Goal: Information Seeking & Learning: Learn about a topic

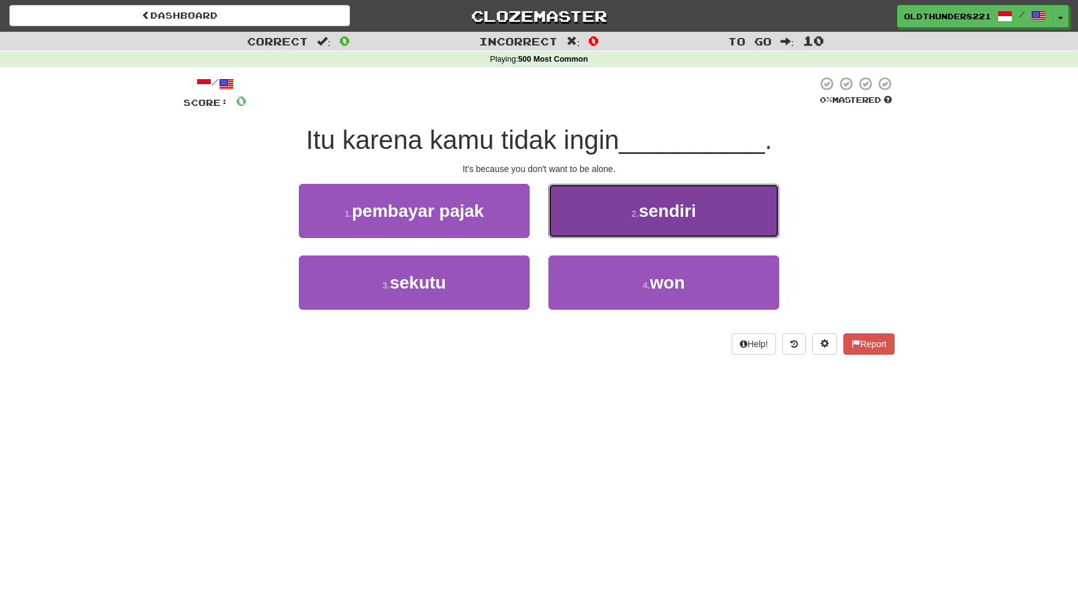
click at [675, 223] on button "2 . sendiri" at bounding box center [663, 211] width 231 height 54
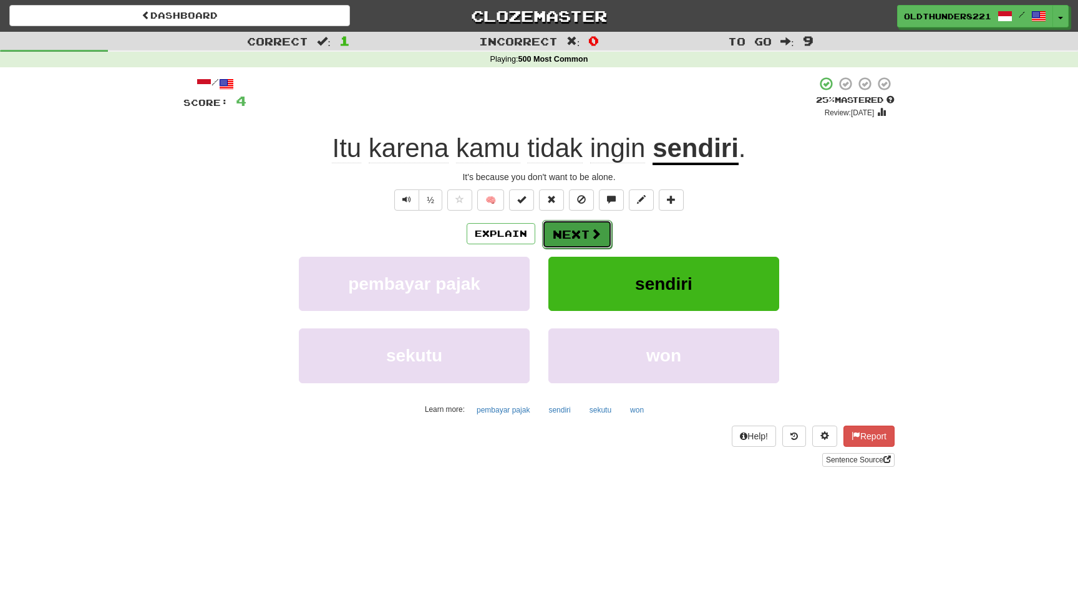
click at [580, 227] on button "Next" at bounding box center [577, 234] width 70 height 29
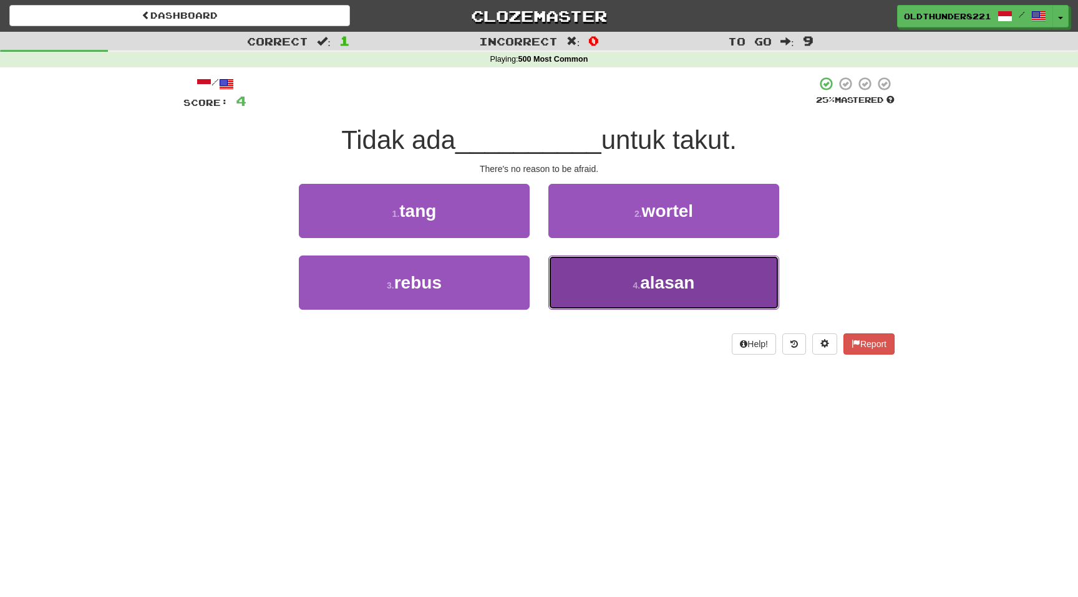
click at [644, 288] on span "alasan" at bounding box center [667, 282] width 54 height 19
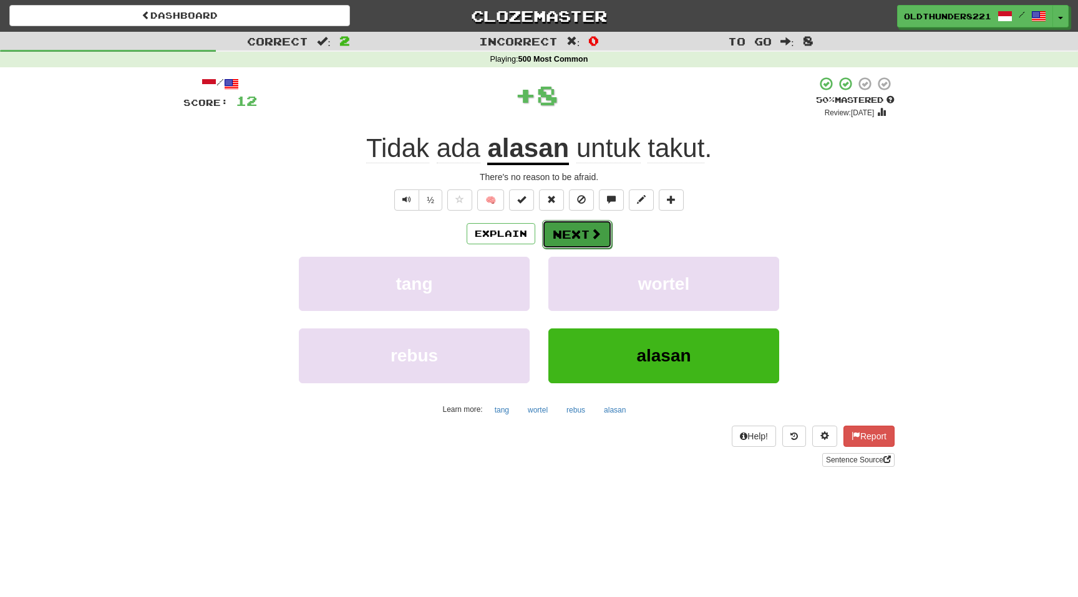
click at [578, 222] on button "Next" at bounding box center [577, 234] width 70 height 29
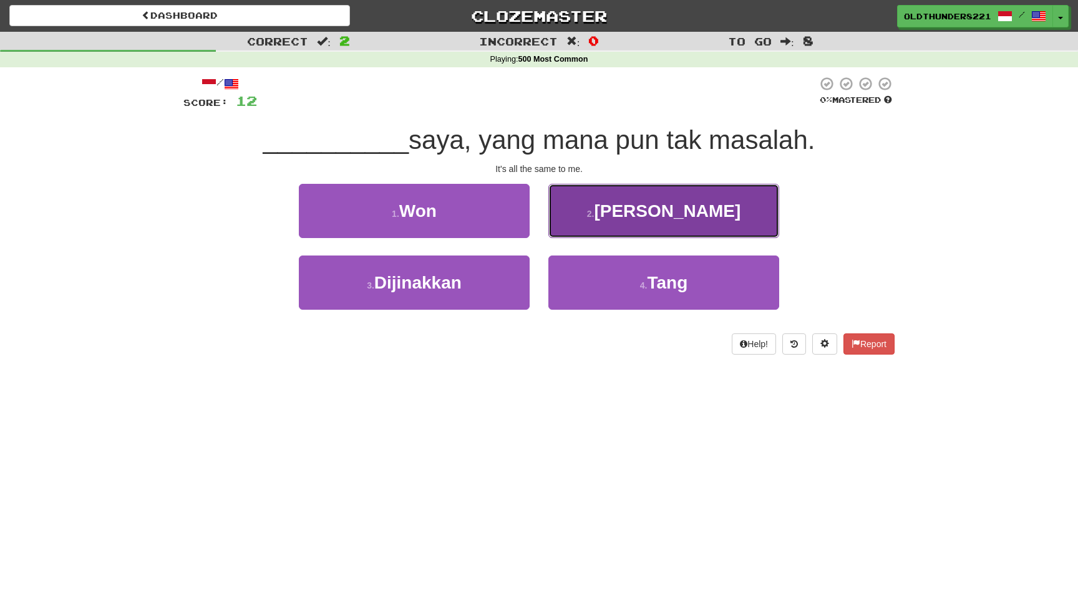
click at [684, 221] on button "2 . Bagi" at bounding box center [663, 211] width 231 height 54
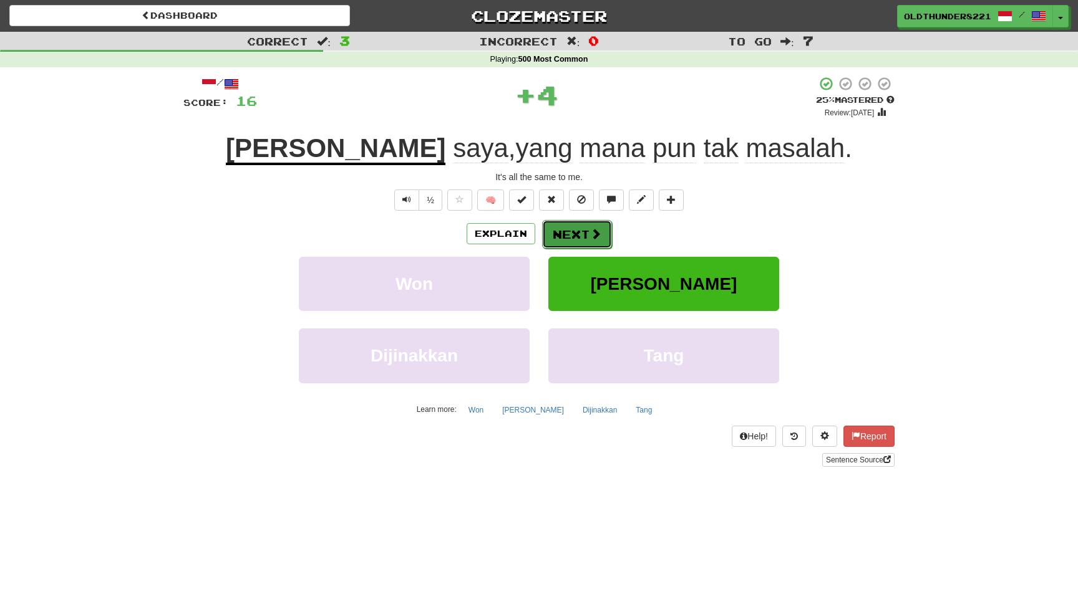
click at [561, 242] on button "Next" at bounding box center [577, 234] width 70 height 29
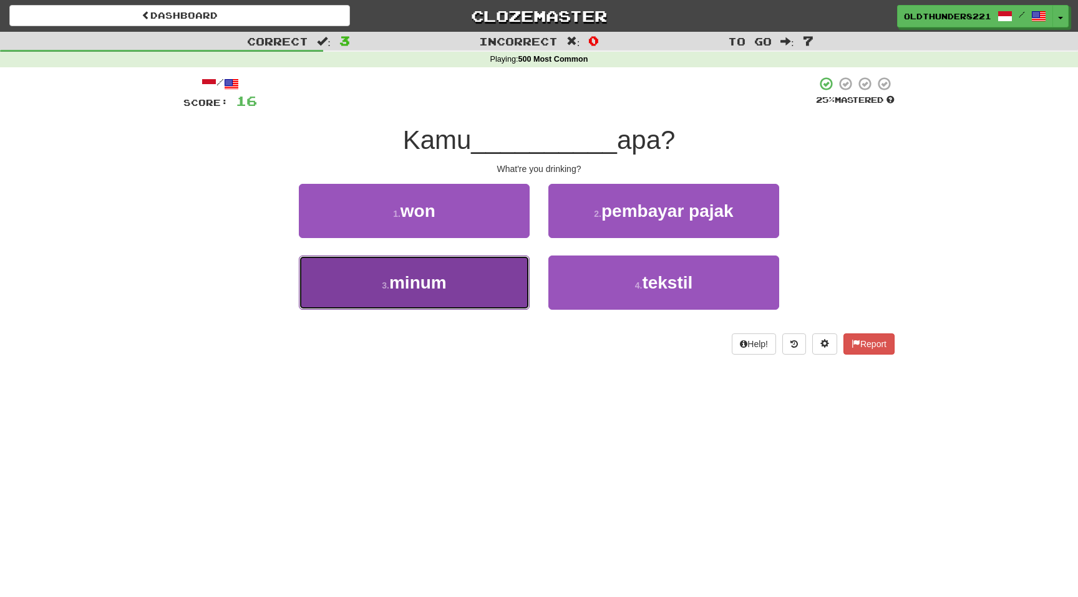
click at [437, 289] on span "minum" at bounding box center [417, 282] width 57 height 19
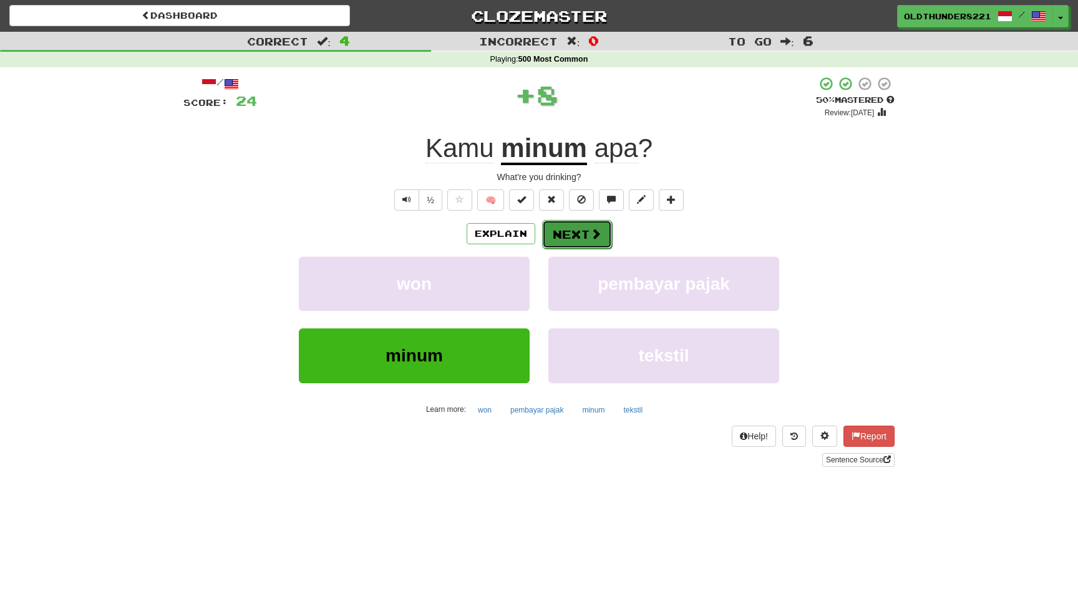
click at [592, 226] on button "Next" at bounding box center [577, 234] width 70 height 29
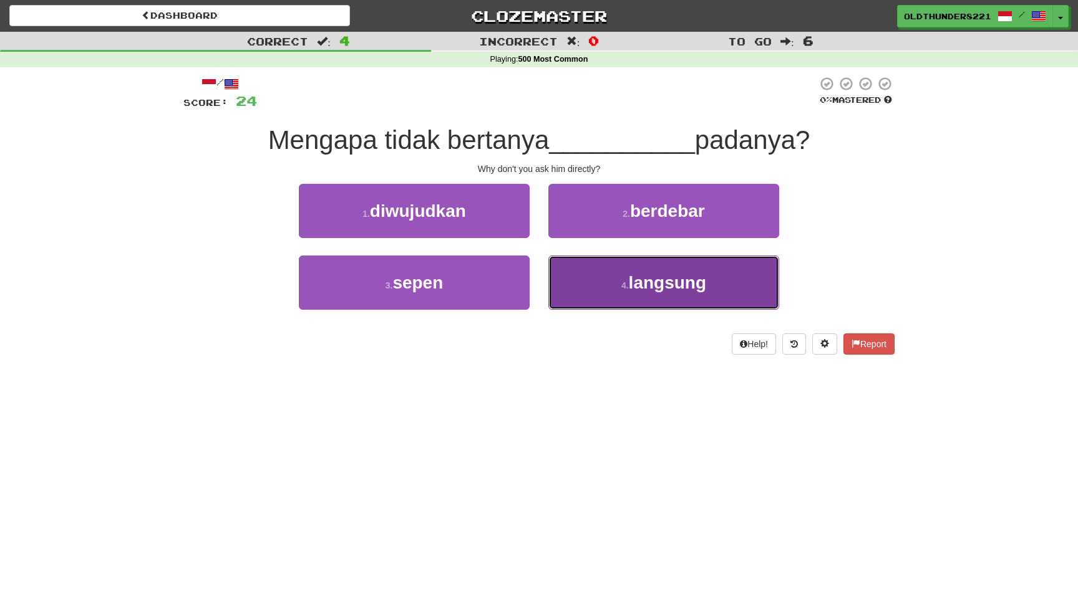
click at [662, 288] on span "langsung" at bounding box center [667, 282] width 77 height 19
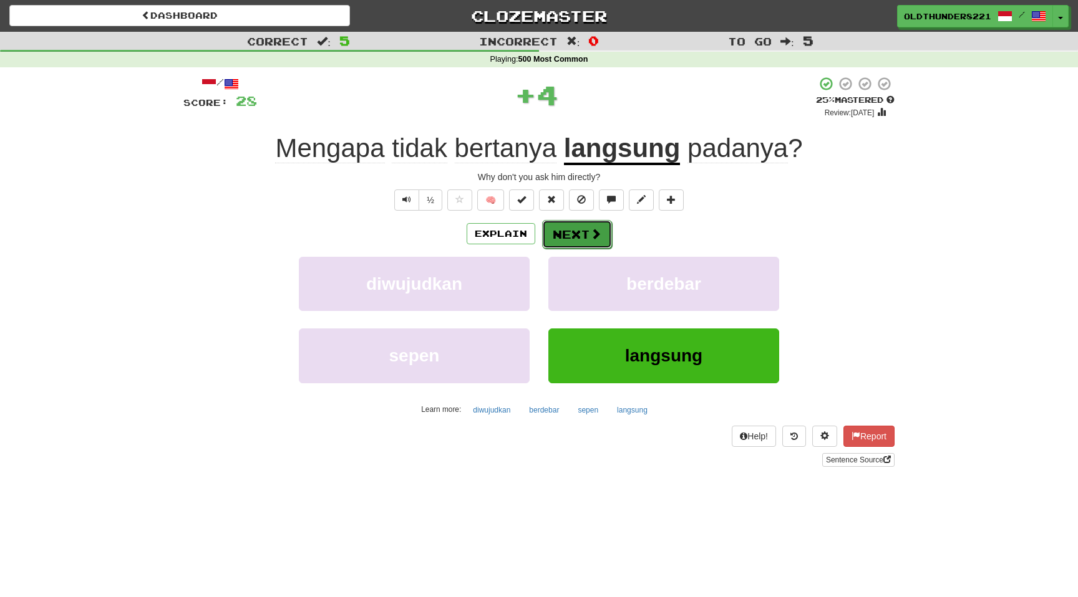
click at [584, 234] on button "Next" at bounding box center [577, 234] width 70 height 29
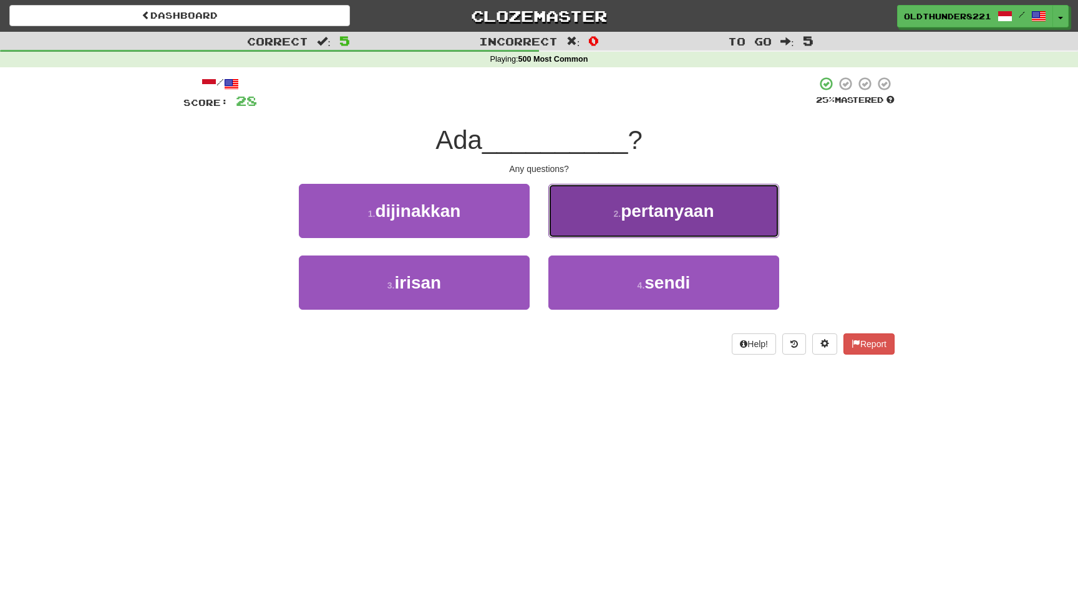
click at [670, 213] on span "pertanyaan" at bounding box center [667, 210] width 93 height 19
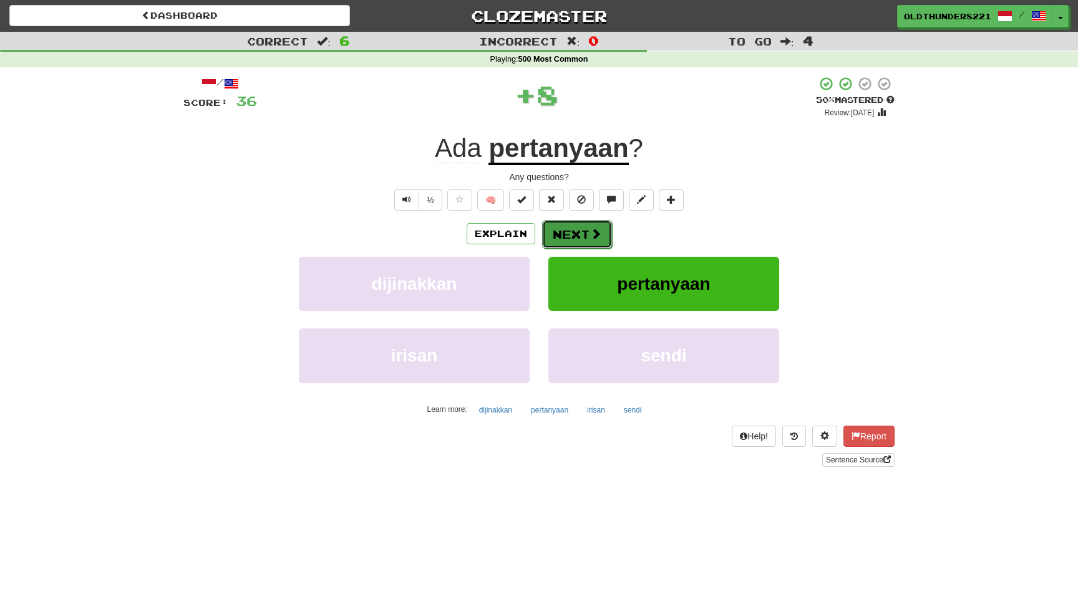
click at [579, 226] on button "Next" at bounding box center [577, 234] width 70 height 29
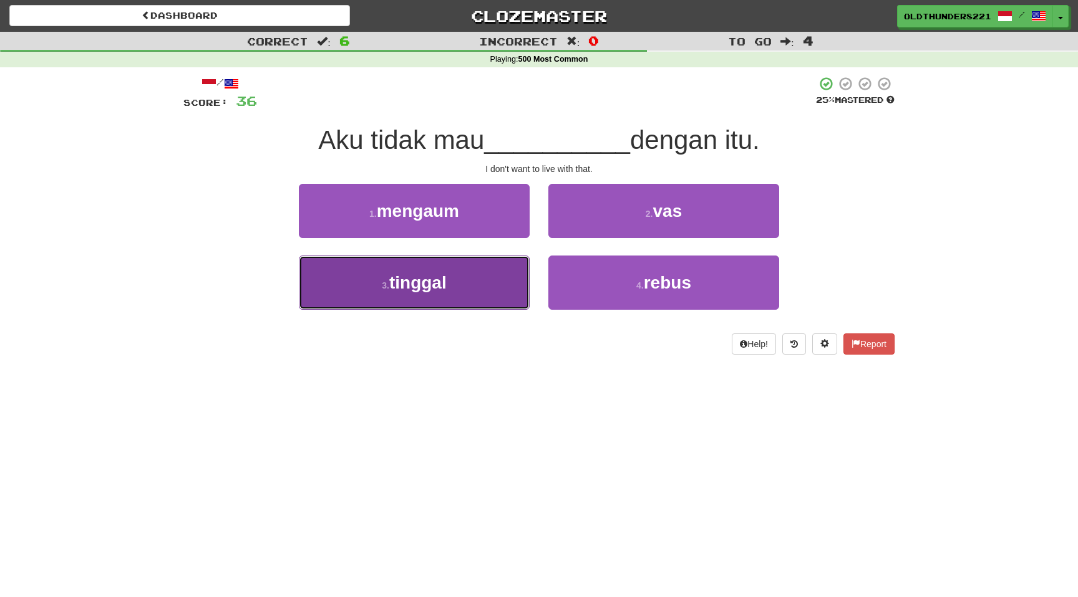
click at [433, 271] on button "3 . tinggal" at bounding box center [414, 283] width 231 height 54
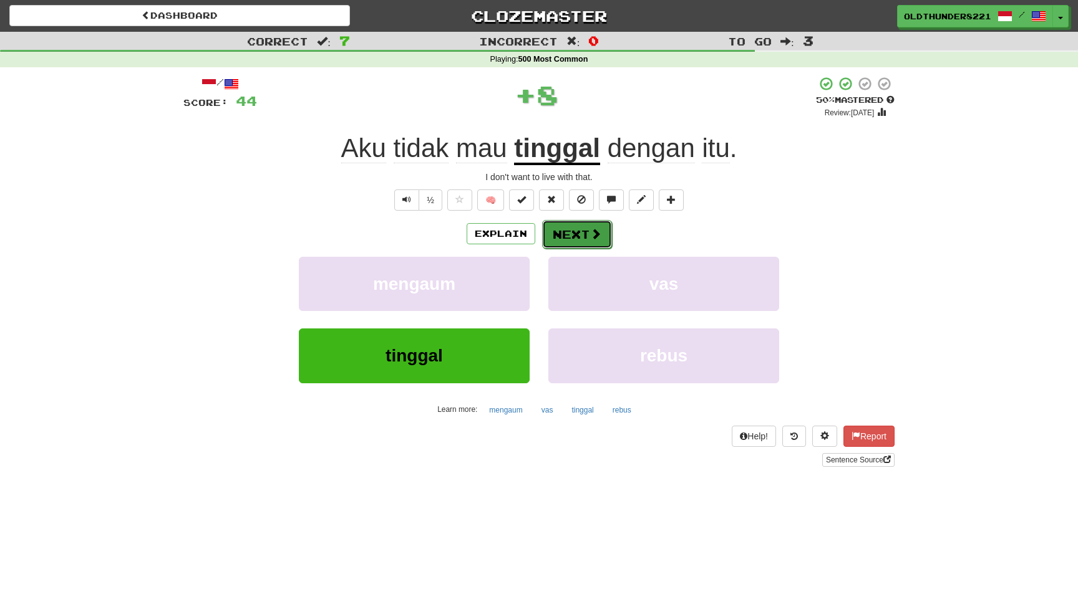
click at [576, 226] on button "Next" at bounding box center [577, 234] width 70 height 29
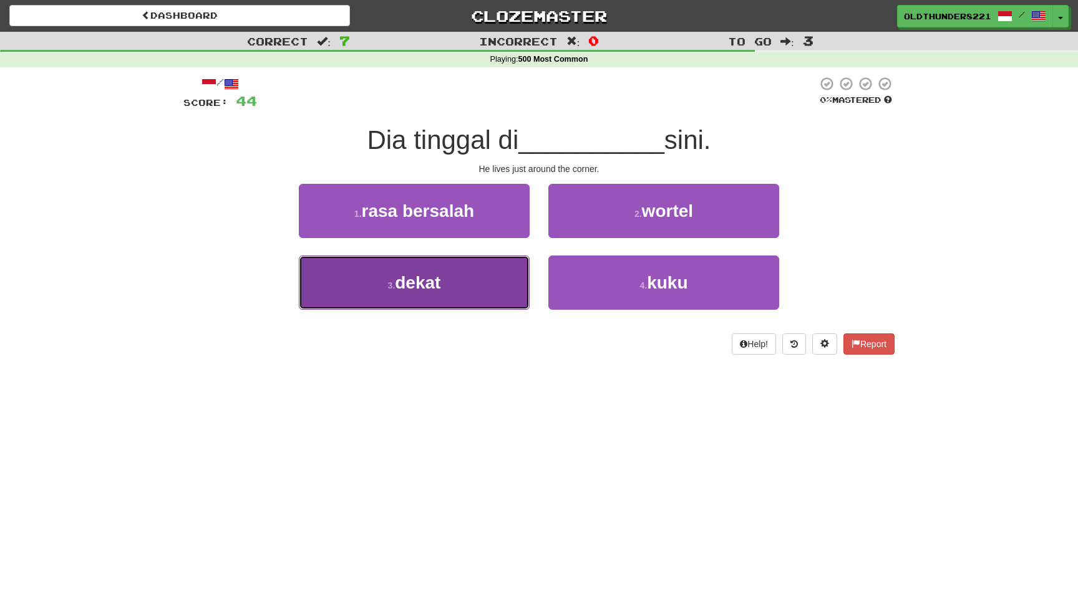
click at [434, 287] on span "dekat" at bounding box center [418, 282] width 46 height 19
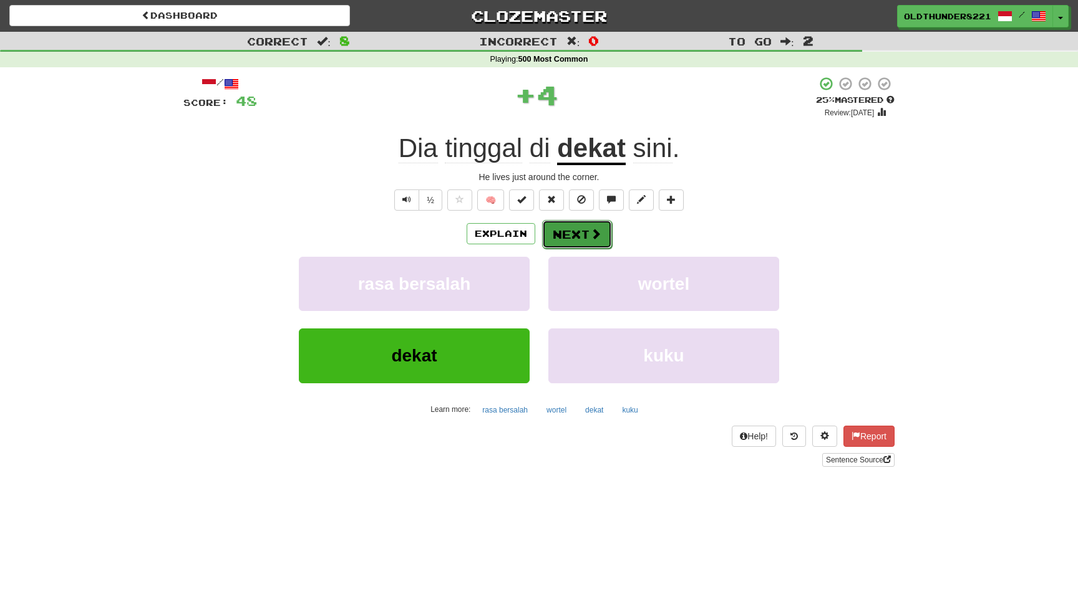
click at [573, 231] on button "Next" at bounding box center [577, 234] width 70 height 29
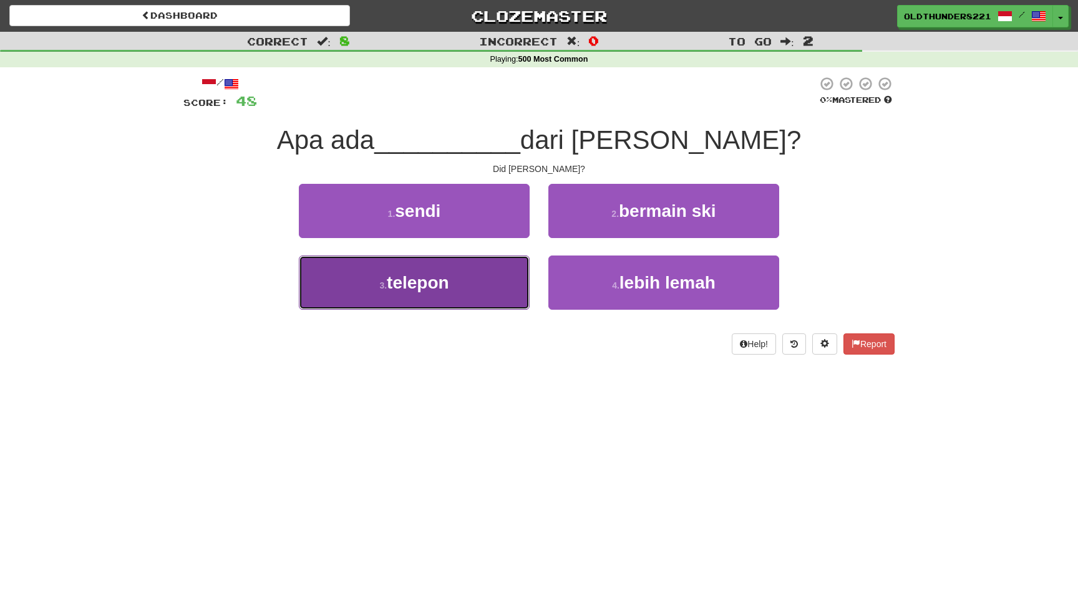
click at [467, 281] on button "3 . telepon" at bounding box center [414, 283] width 231 height 54
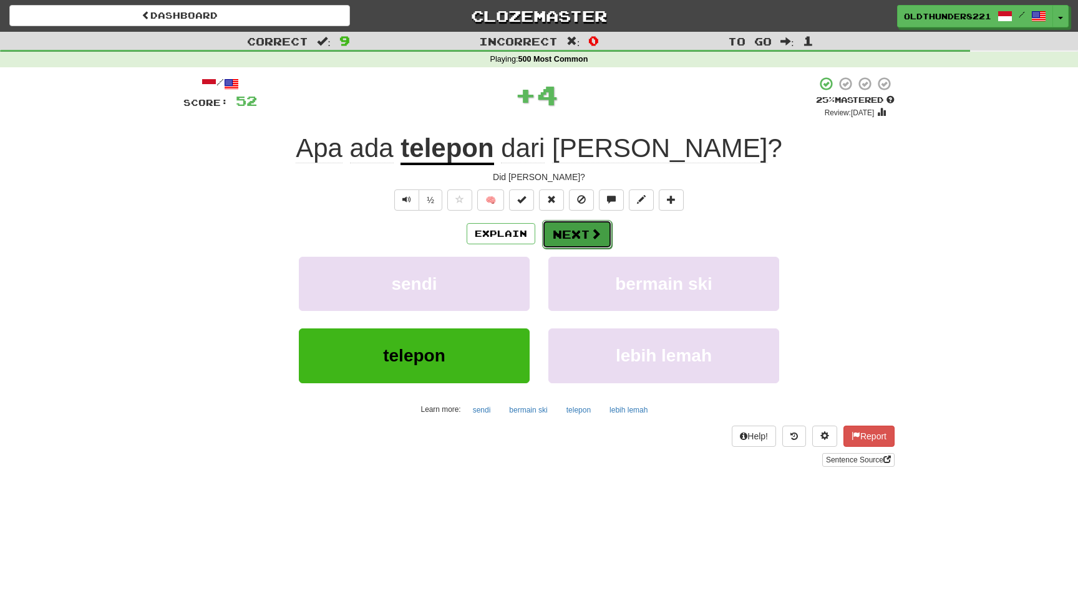
click at [585, 237] on button "Next" at bounding box center [577, 234] width 70 height 29
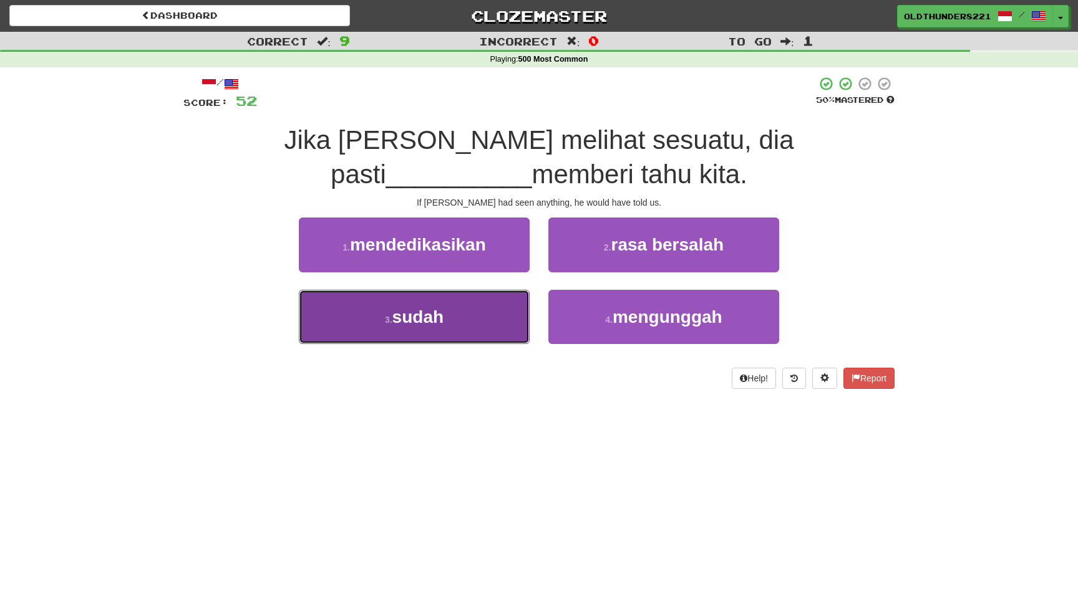
click at [447, 321] on button "3 . sudah" at bounding box center [414, 317] width 231 height 54
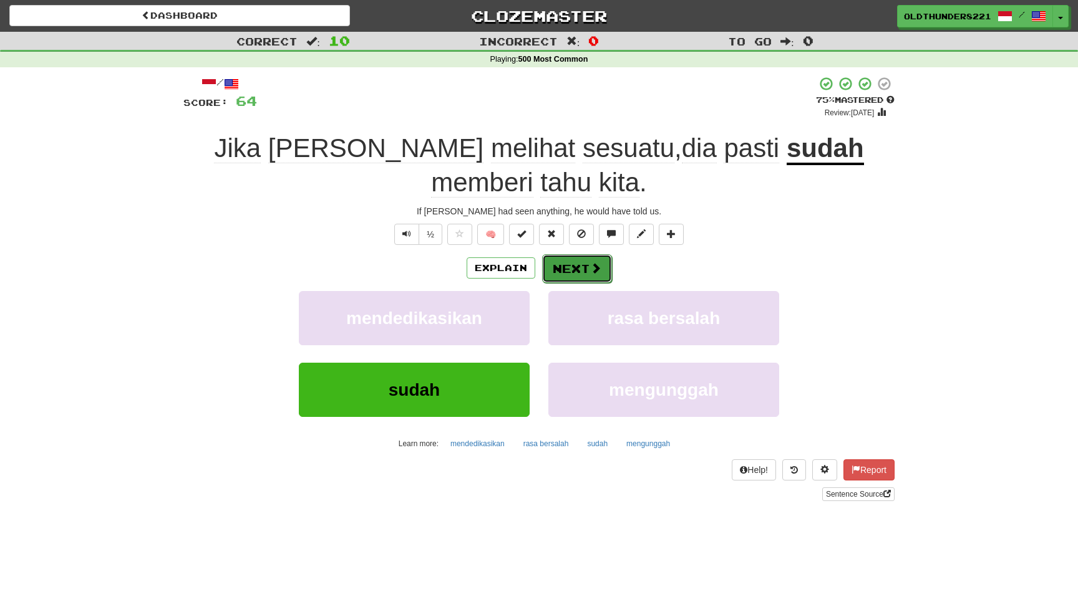
click at [576, 267] on button "Next" at bounding box center [577, 268] width 70 height 29
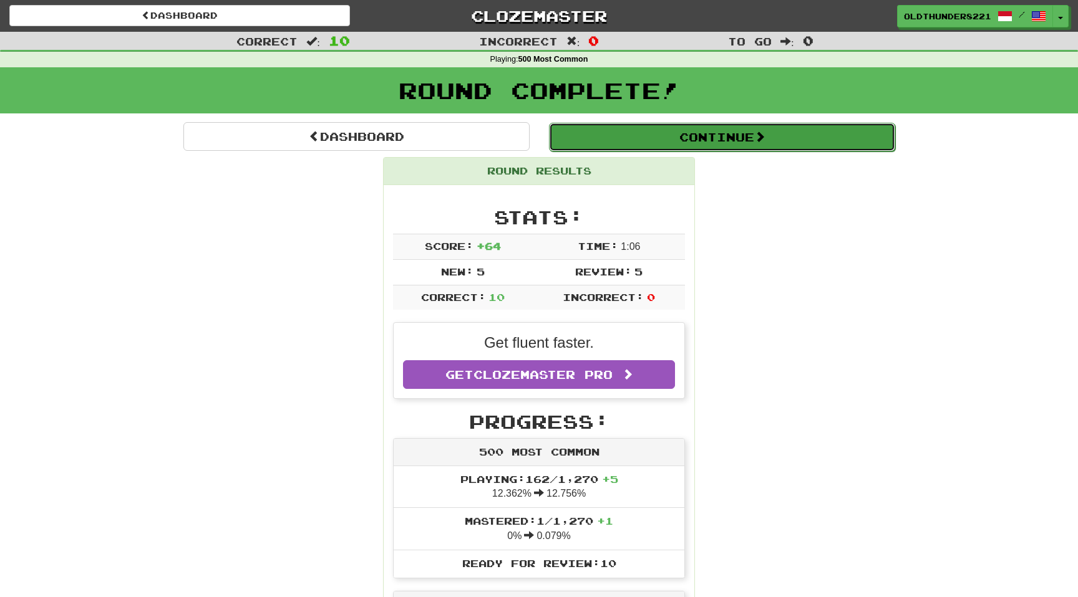
click at [704, 138] on button "Continue" at bounding box center [722, 137] width 346 height 29
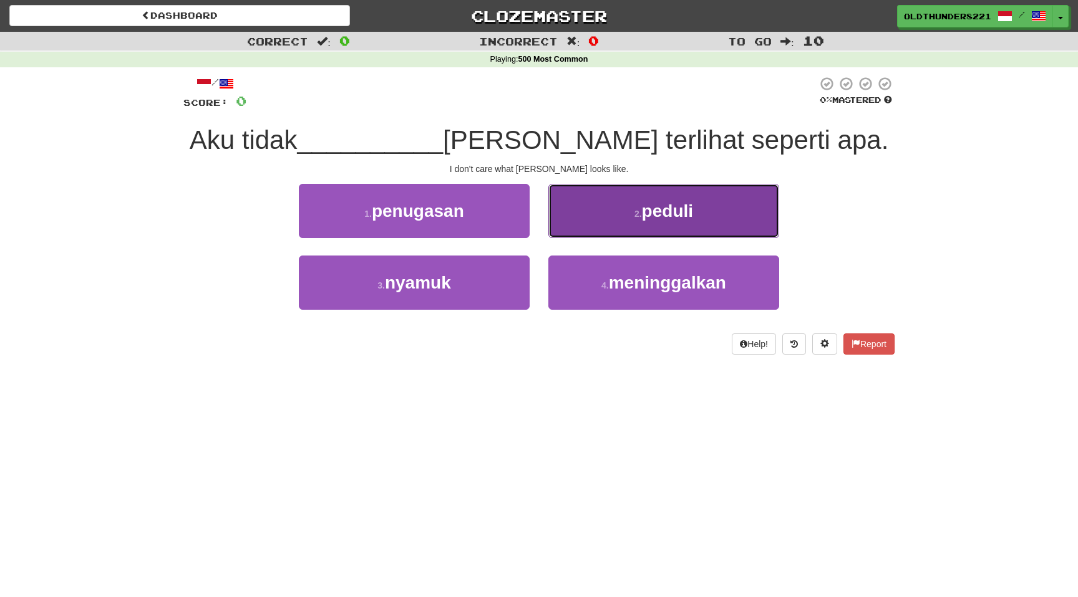
click at [679, 210] on span "peduli" at bounding box center [667, 210] width 51 height 19
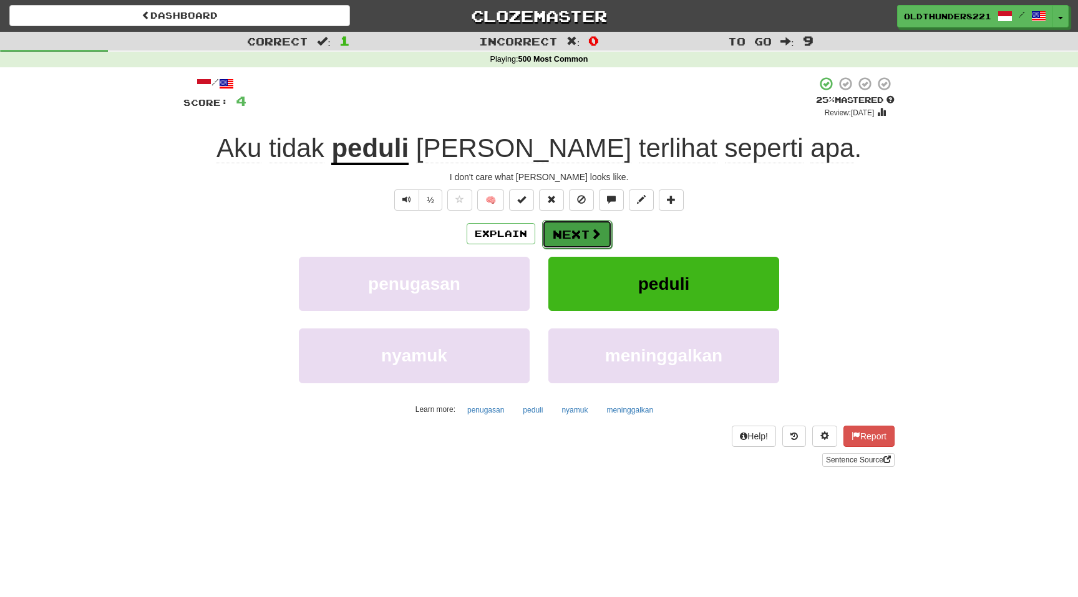
click at [588, 246] on button "Next" at bounding box center [577, 234] width 70 height 29
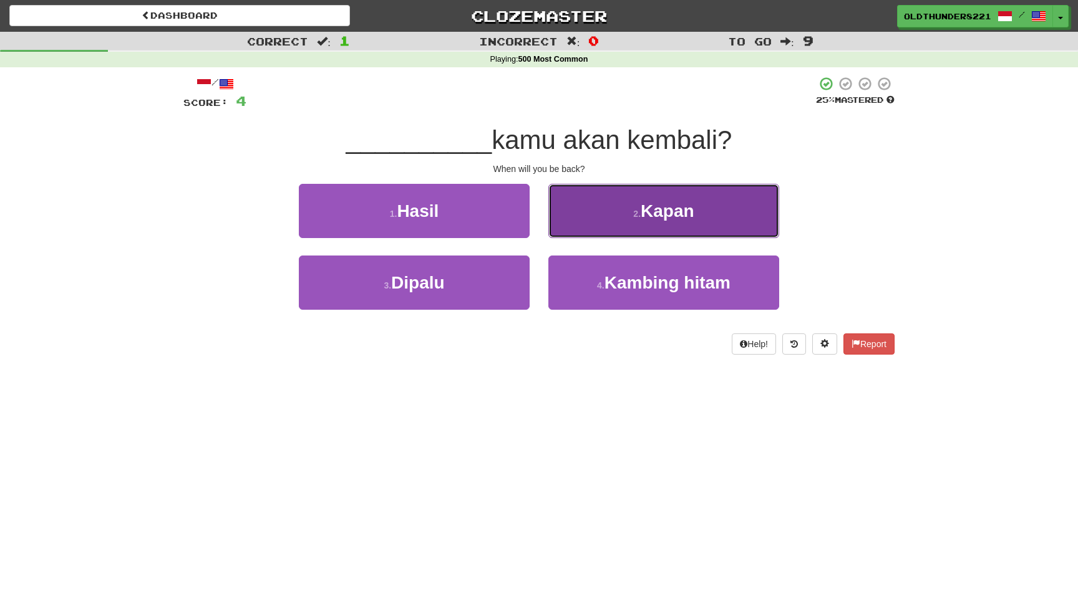
click at [652, 217] on span "Kapan" at bounding box center [668, 210] width 54 height 19
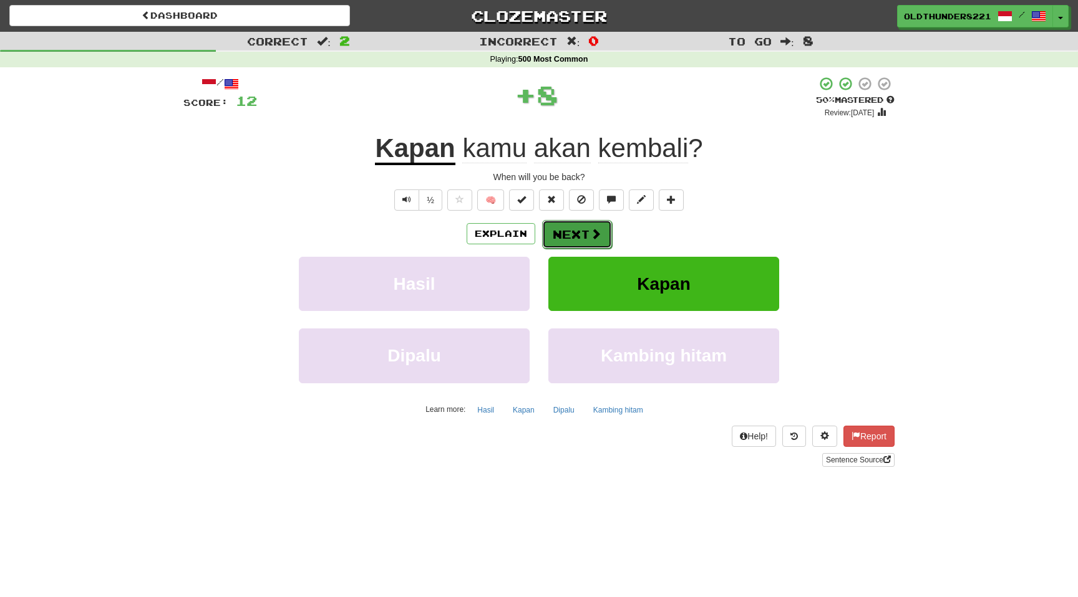
click at [592, 230] on span at bounding box center [595, 233] width 11 height 11
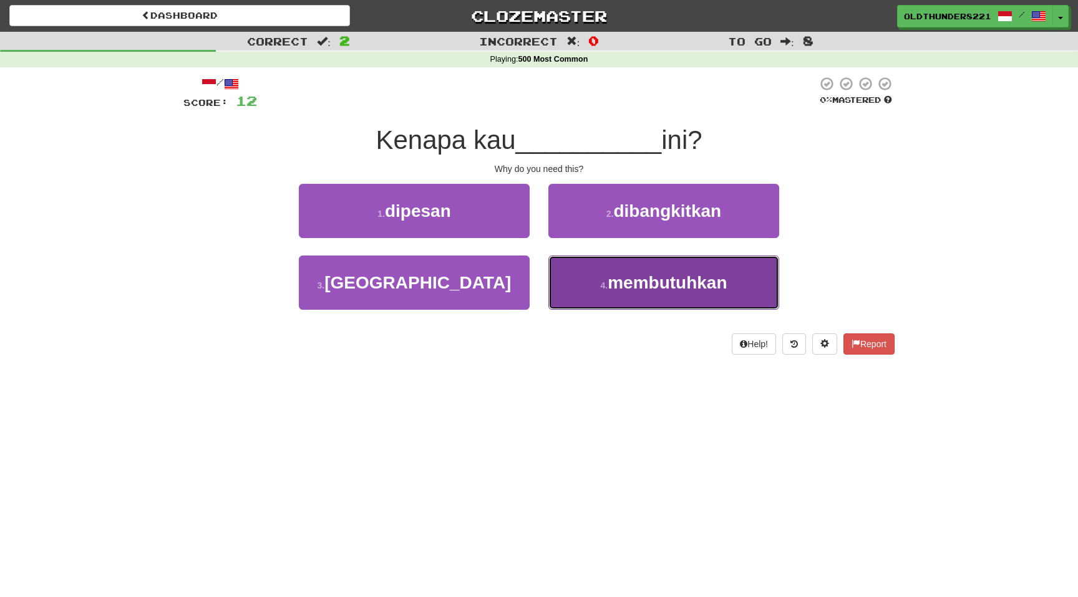
click at [680, 287] on span "membutuhkan" at bounding box center [666, 282] width 119 height 19
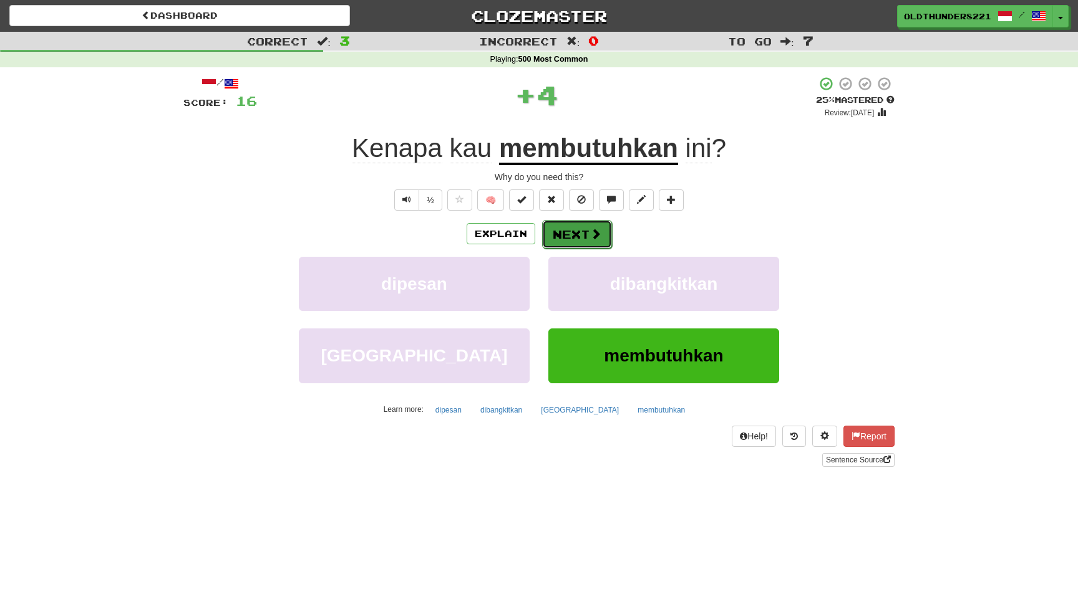
click at [584, 237] on button "Next" at bounding box center [577, 234] width 70 height 29
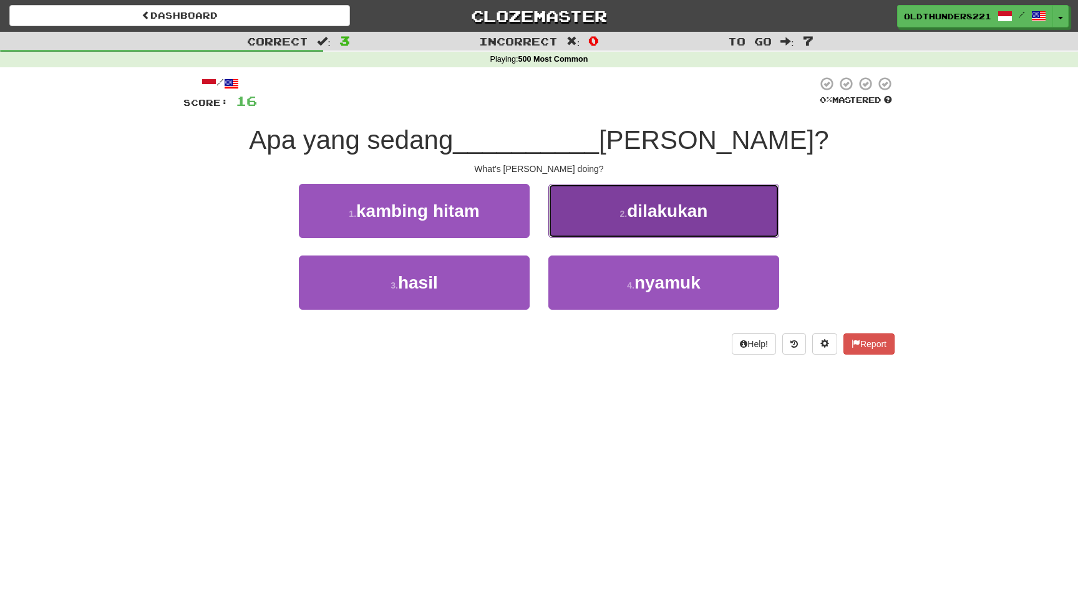
click at [664, 223] on button "2 . dilakukan" at bounding box center [663, 211] width 231 height 54
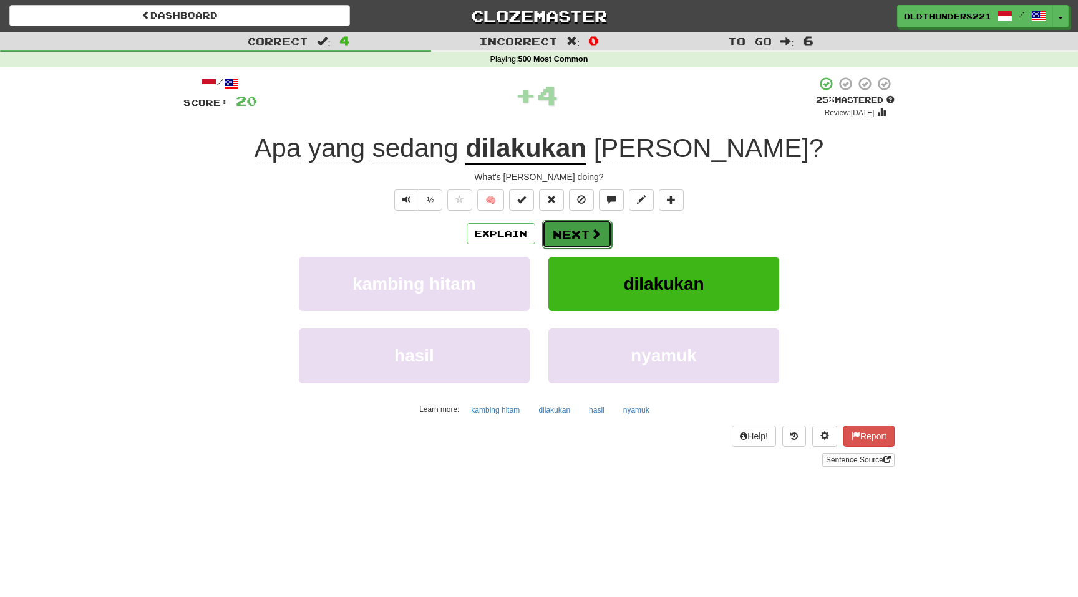
click at [586, 231] on button "Next" at bounding box center [577, 234] width 70 height 29
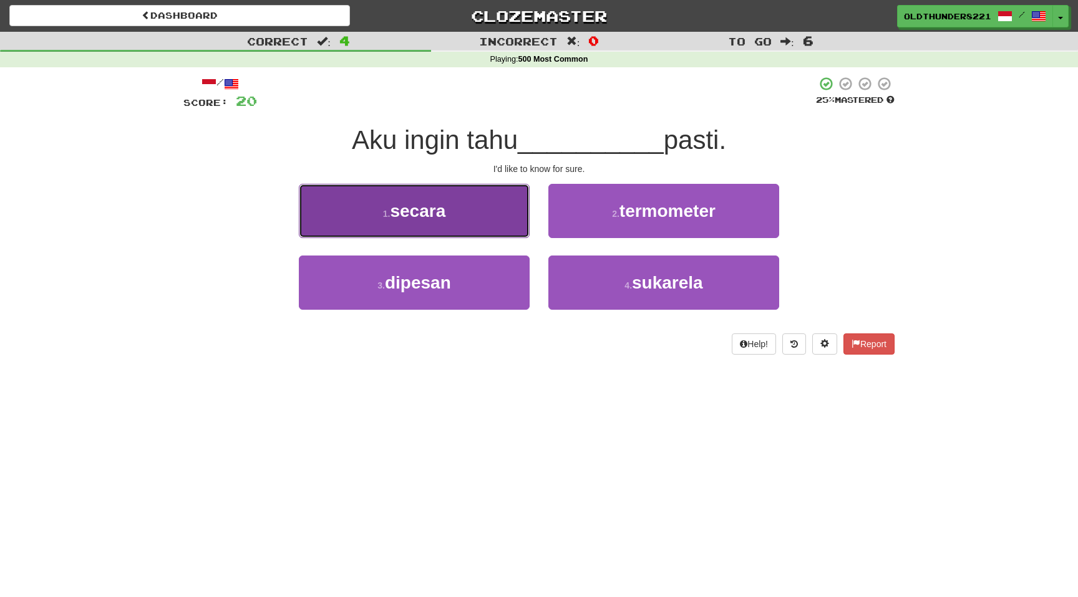
click at [450, 216] on button "1 . secara" at bounding box center [414, 211] width 231 height 54
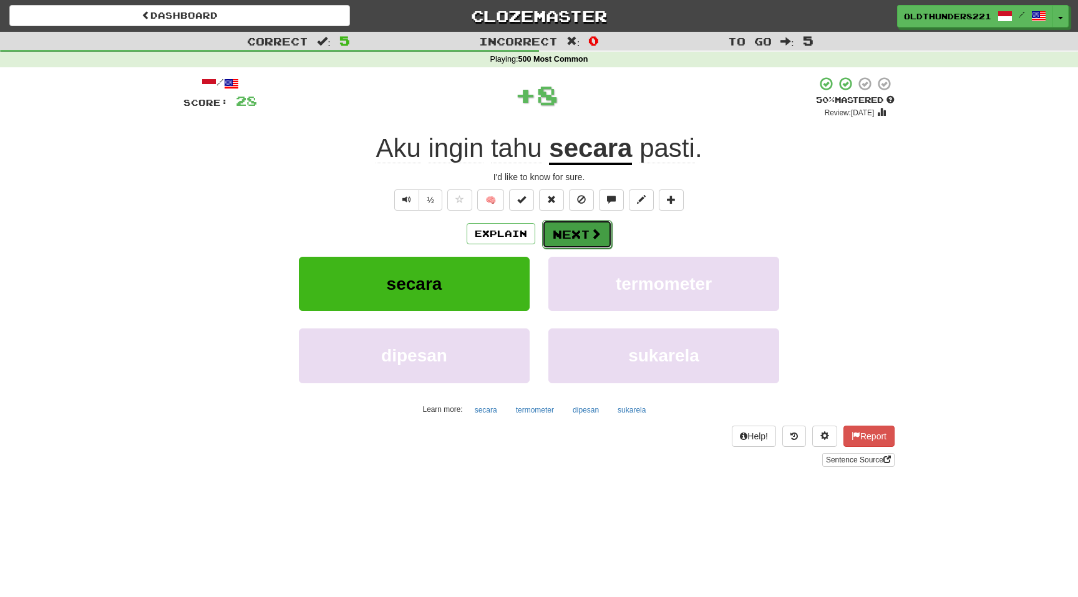
click at [588, 233] on button "Next" at bounding box center [577, 234] width 70 height 29
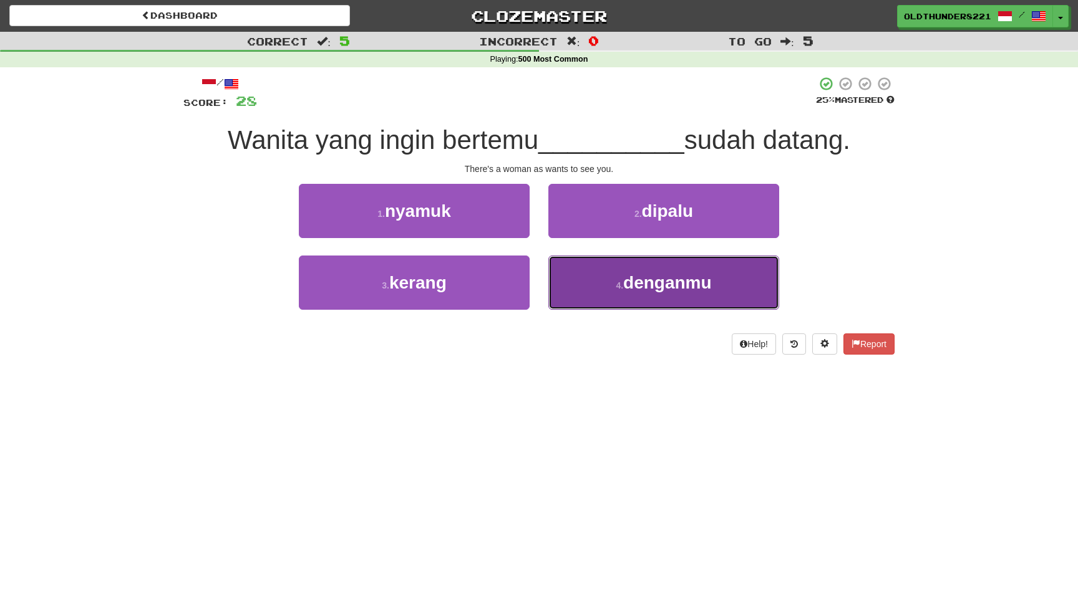
click at [651, 278] on span "denganmu" at bounding box center [667, 282] width 89 height 19
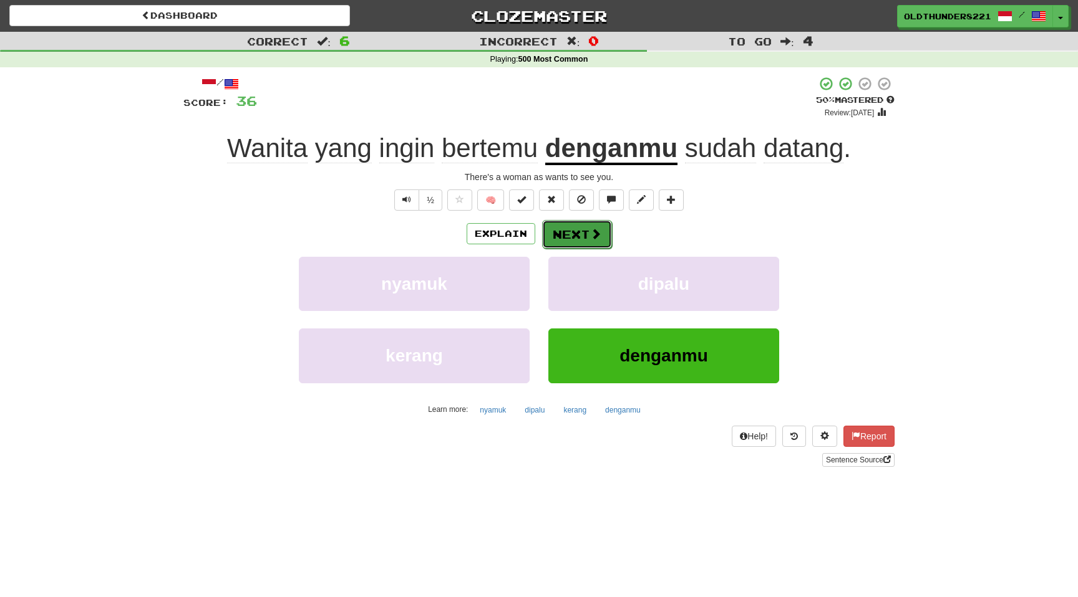
click at [599, 239] on span at bounding box center [595, 233] width 11 height 11
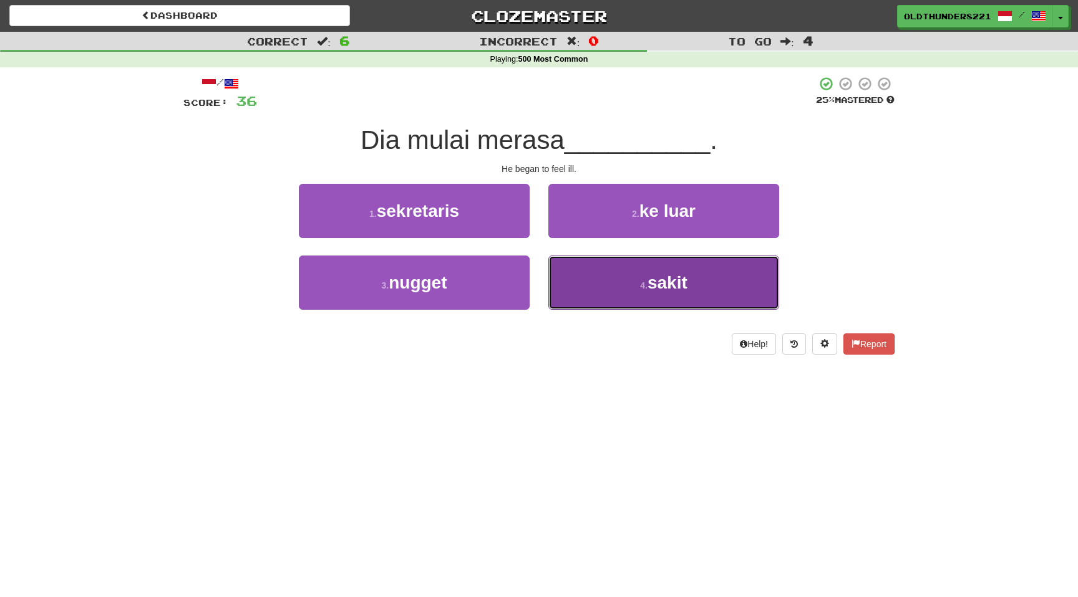
click at [670, 275] on span "sakit" at bounding box center [667, 282] width 40 height 19
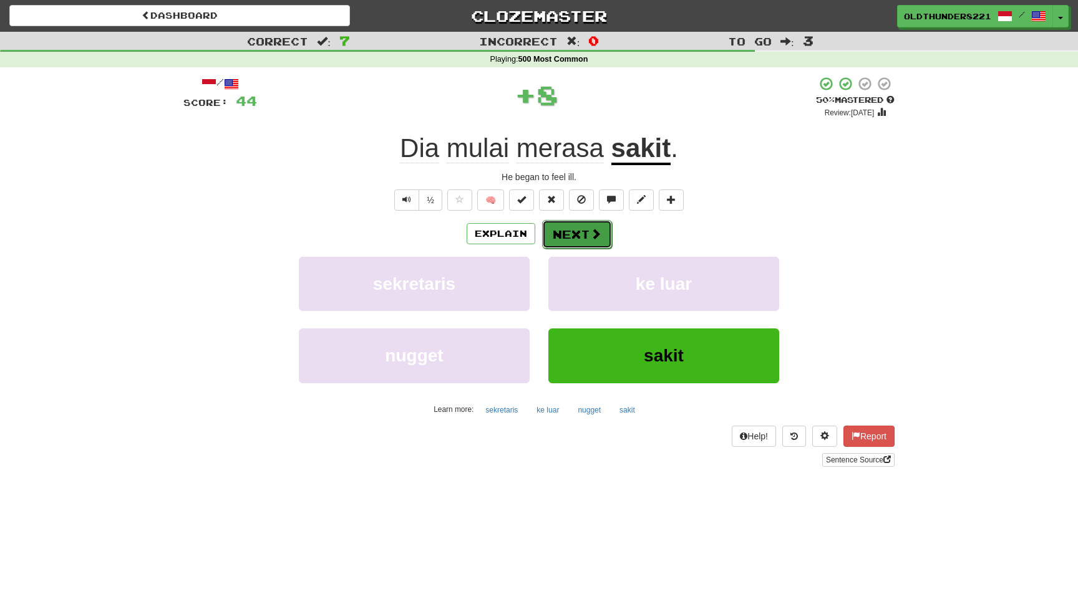
click at [569, 231] on button "Next" at bounding box center [577, 234] width 70 height 29
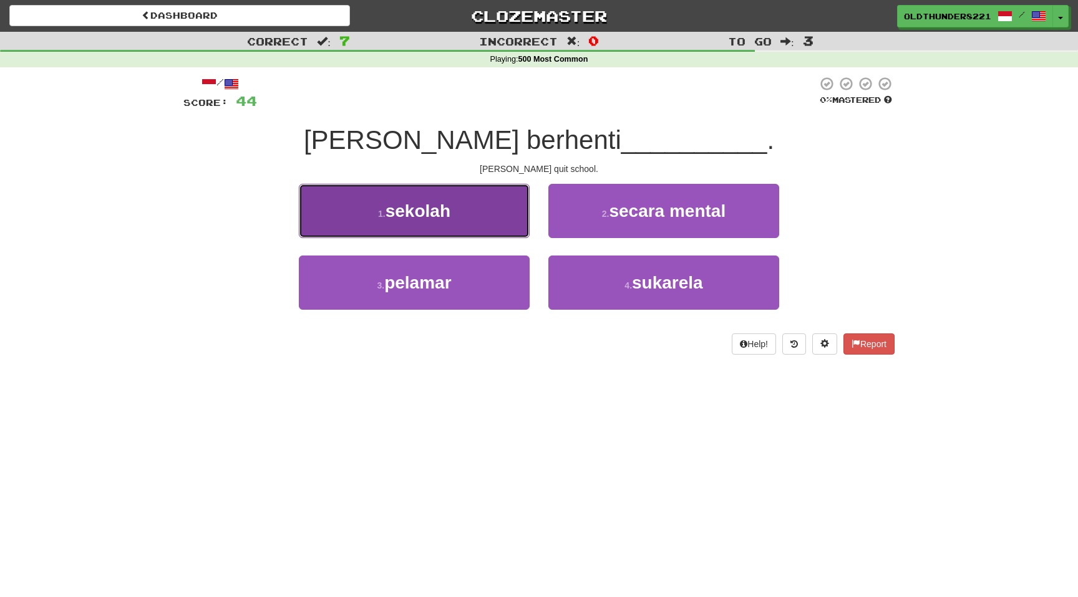
click at [427, 227] on button "1 . sekolah" at bounding box center [414, 211] width 231 height 54
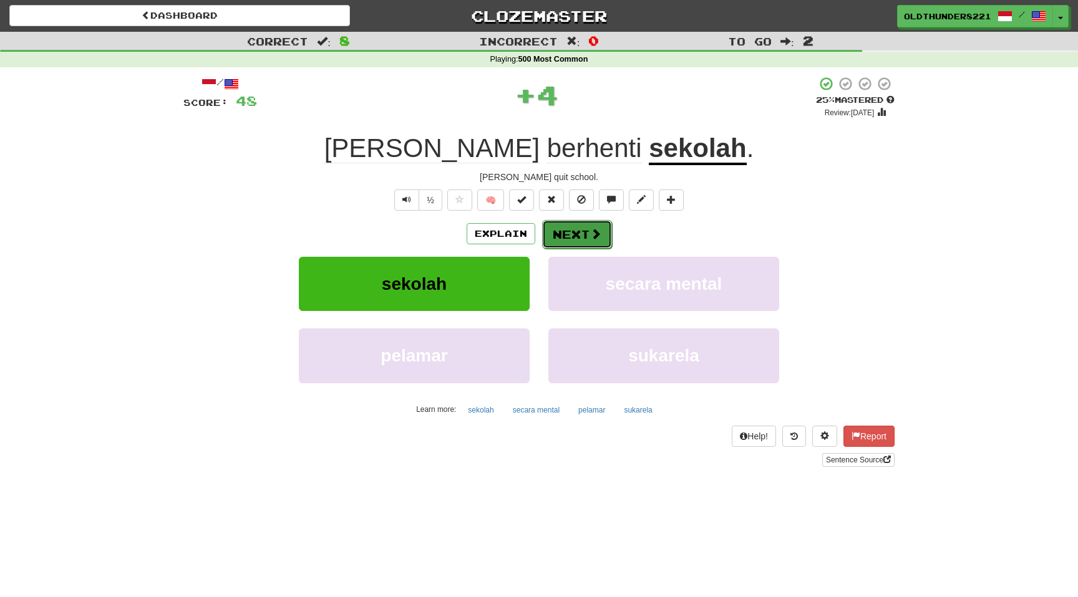
click at [576, 237] on button "Next" at bounding box center [577, 234] width 70 height 29
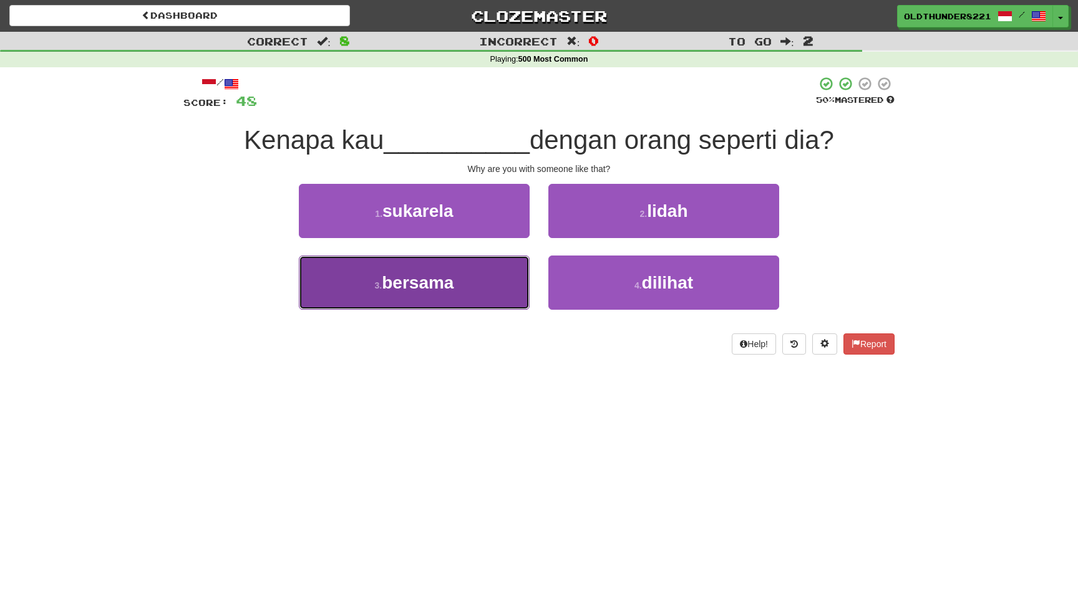
click at [423, 293] on button "3 . bersama" at bounding box center [414, 283] width 231 height 54
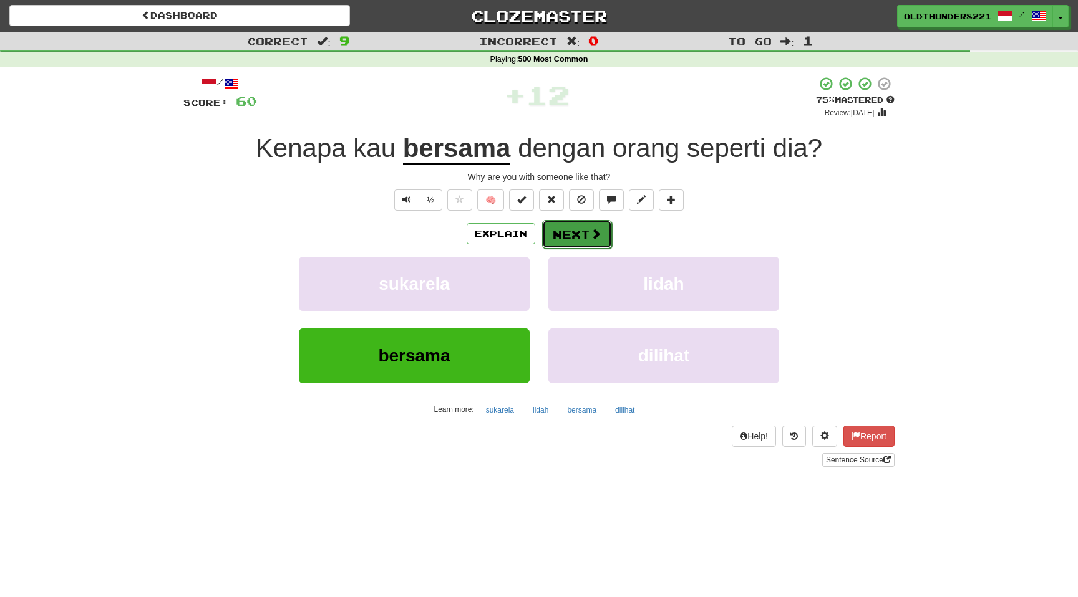
click at [586, 226] on button "Next" at bounding box center [577, 234] width 70 height 29
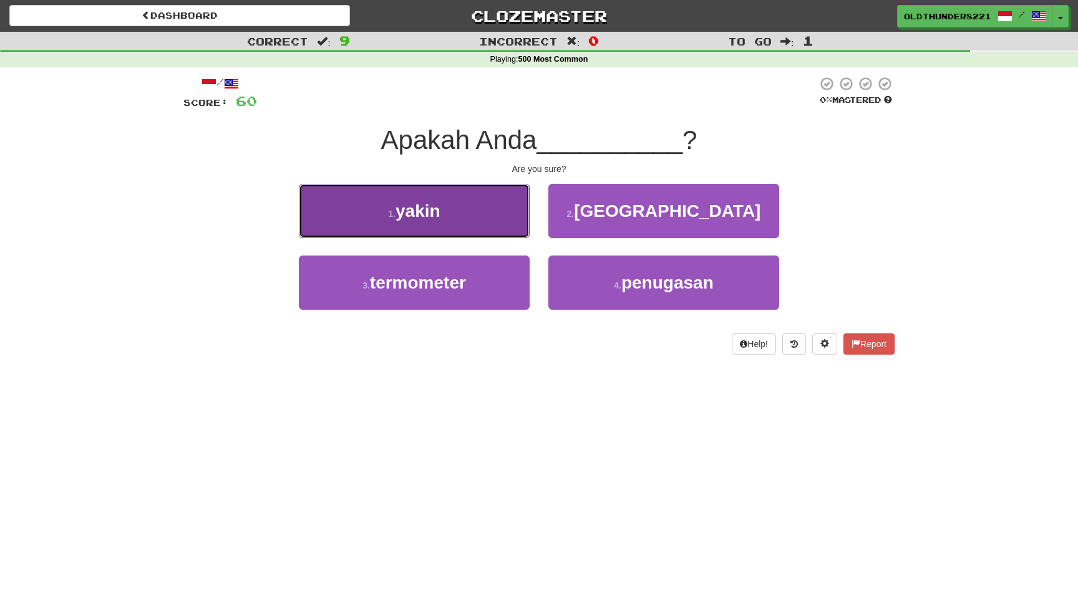
click at [449, 214] on button "1 . yakin" at bounding box center [414, 211] width 231 height 54
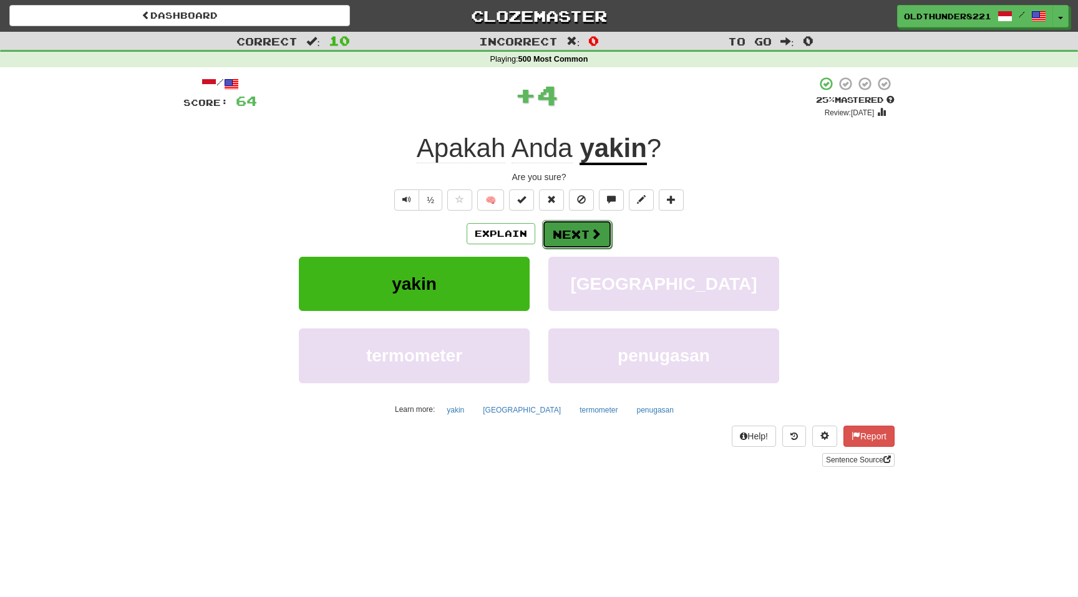
click at [573, 231] on button "Next" at bounding box center [577, 234] width 70 height 29
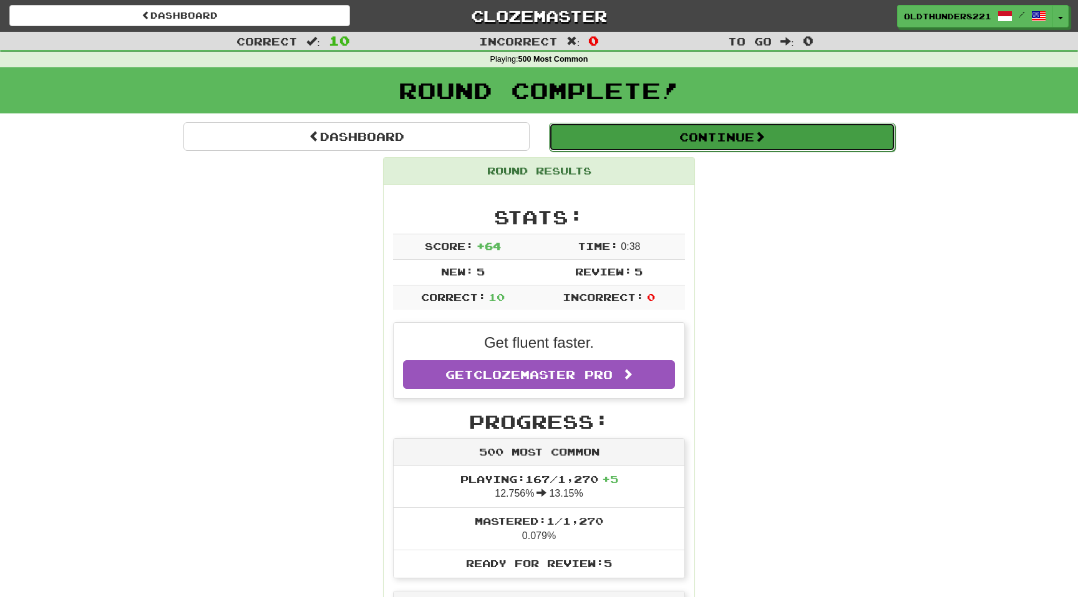
click at [708, 135] on button "Continue" at bounding box center [722, 137] width 346 height 29
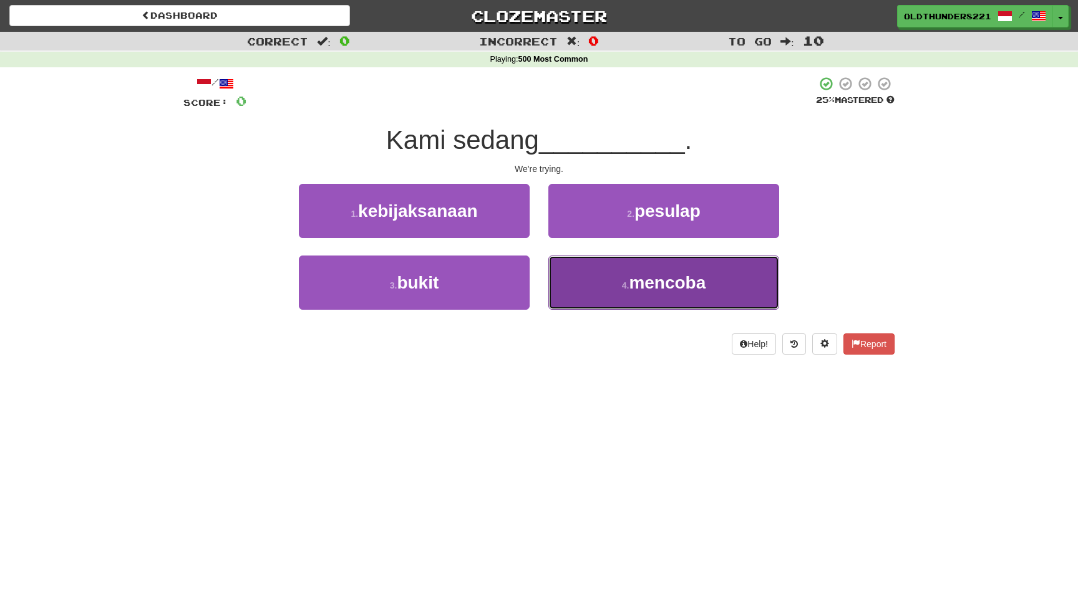
click at [682, 288] on span "mencoba" at bounding box center [667, 282] width 77 height 19
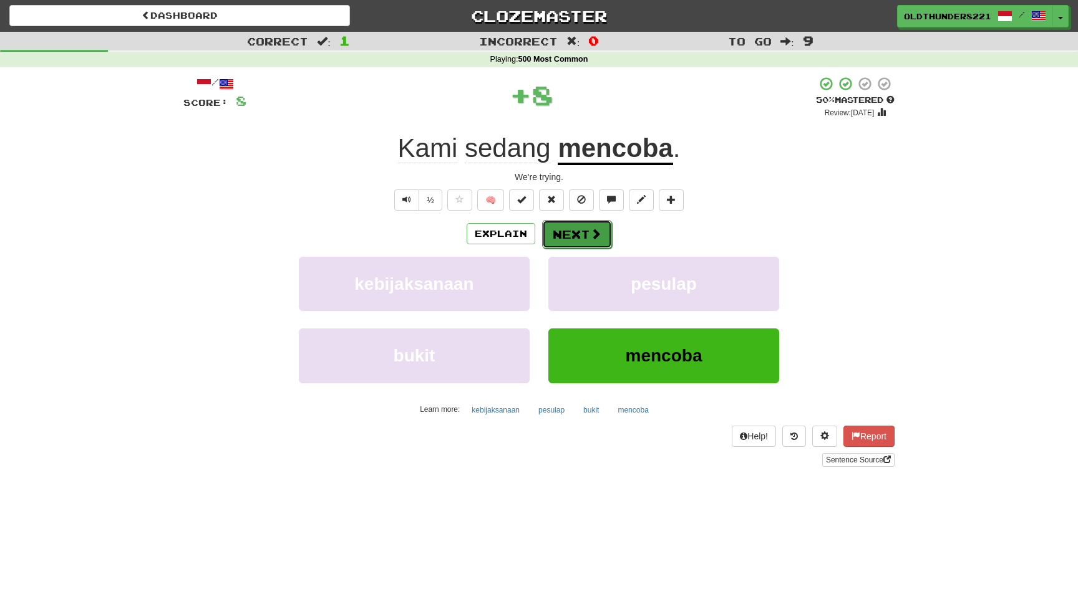
click at [583, 243] on button "Next" at bounding box center [577, 234] width 70 height 29
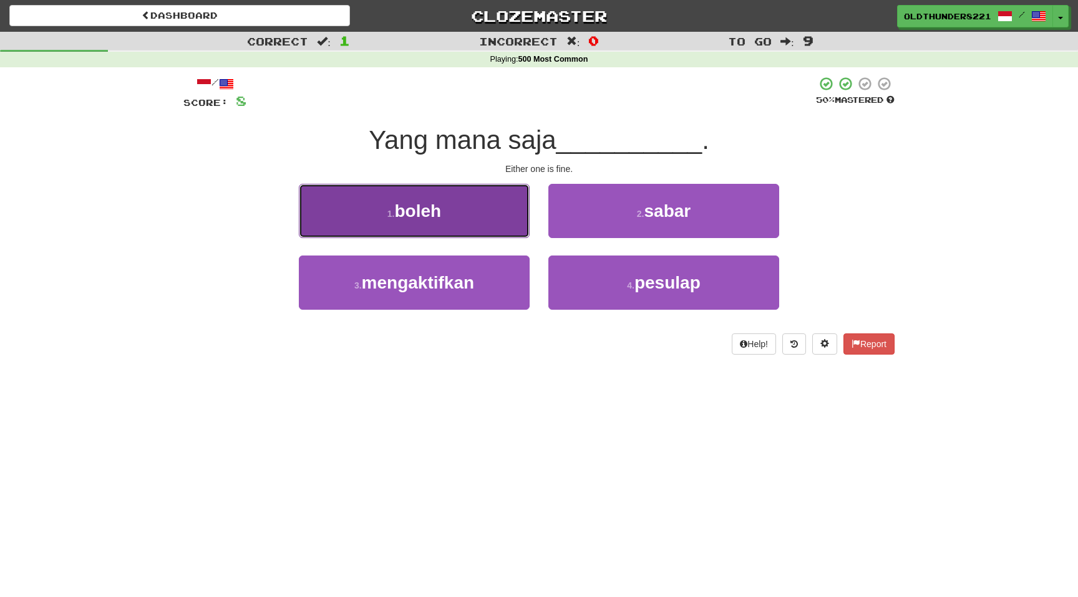
click at [416, 207] on span "boleh" at bounding box center [418, 210] width 47 height 19
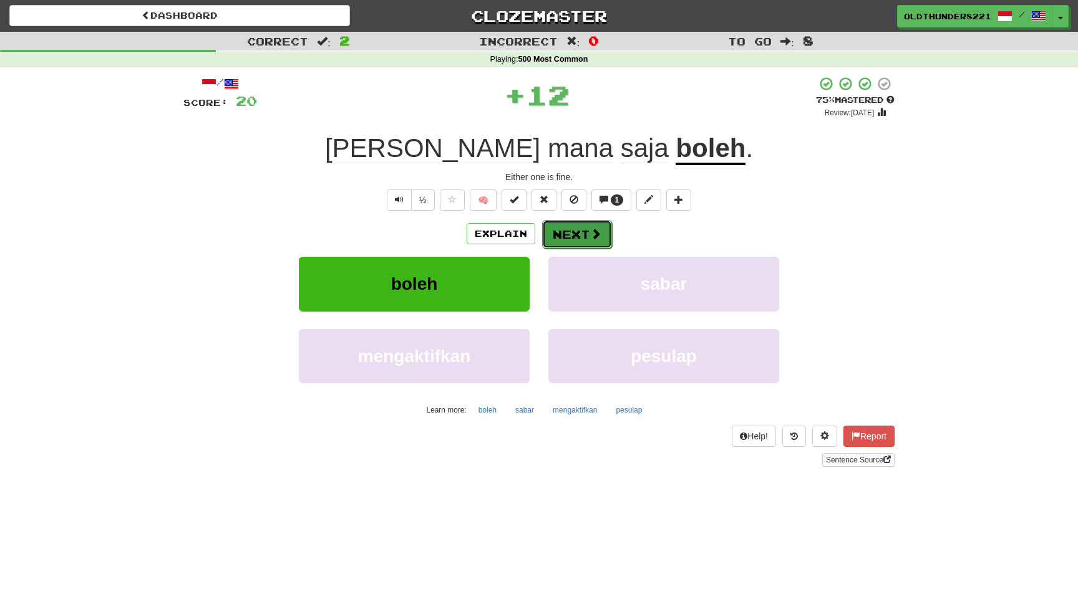
click at [583, 234] on button "Next" at bounding box center [577, 234] width 70 height 29
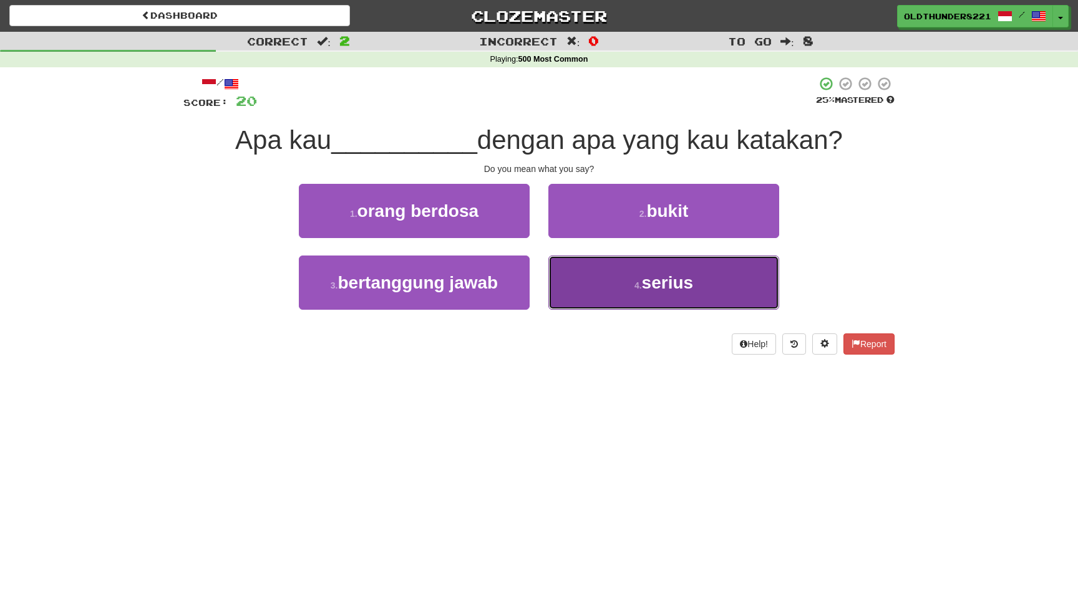
click at [667, 282] on span "serius" at bounding box center [668, 282] width 52 height 19
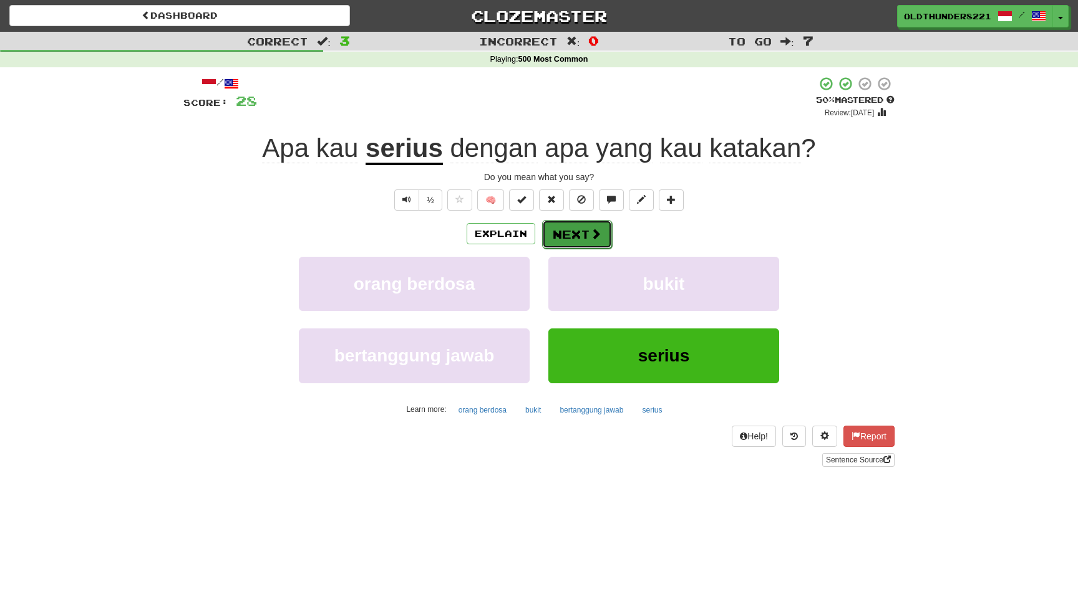
click at [590, 232] on span at bounding box center [595, 233] width 11 height 11
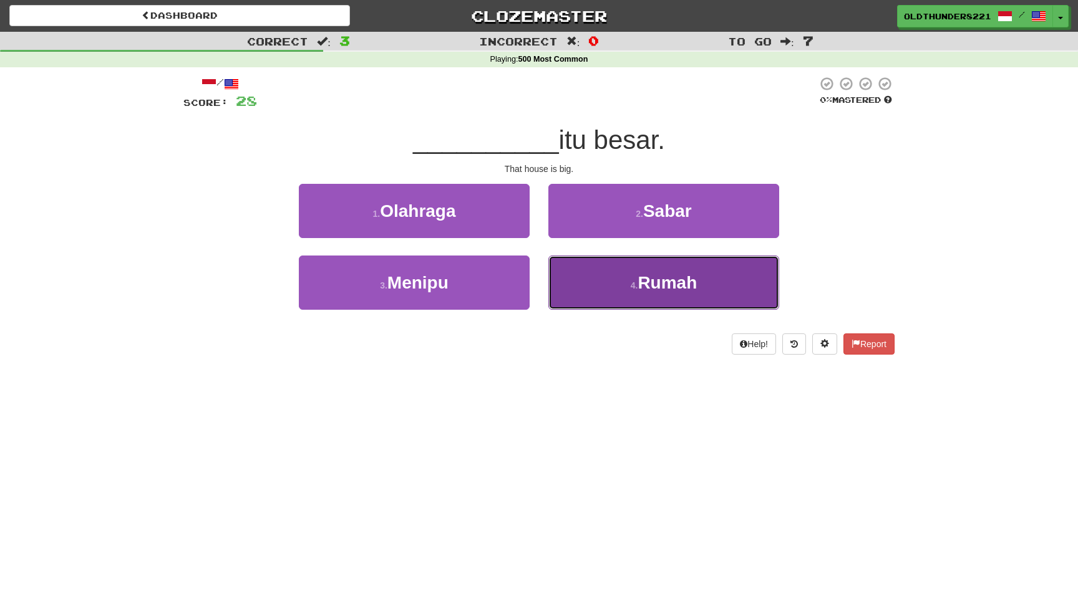
click at [660, 268] on button "4 . Rumah" at bounding box center [663, 283] width 231 height 54
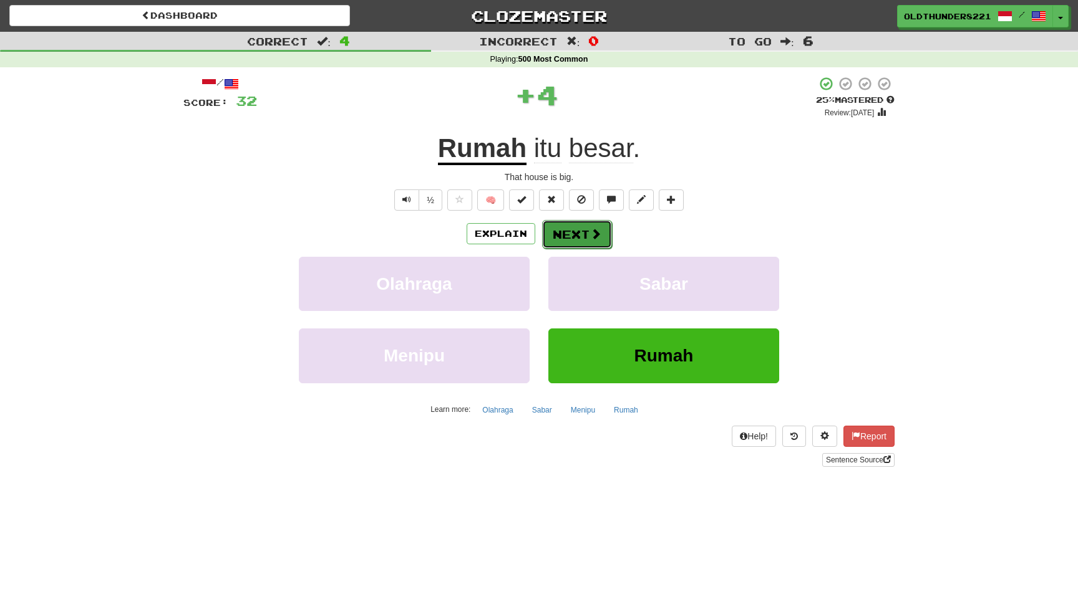
click at [579, 231] on button "Next" at bounding box center [577, 234] width 70 height 29
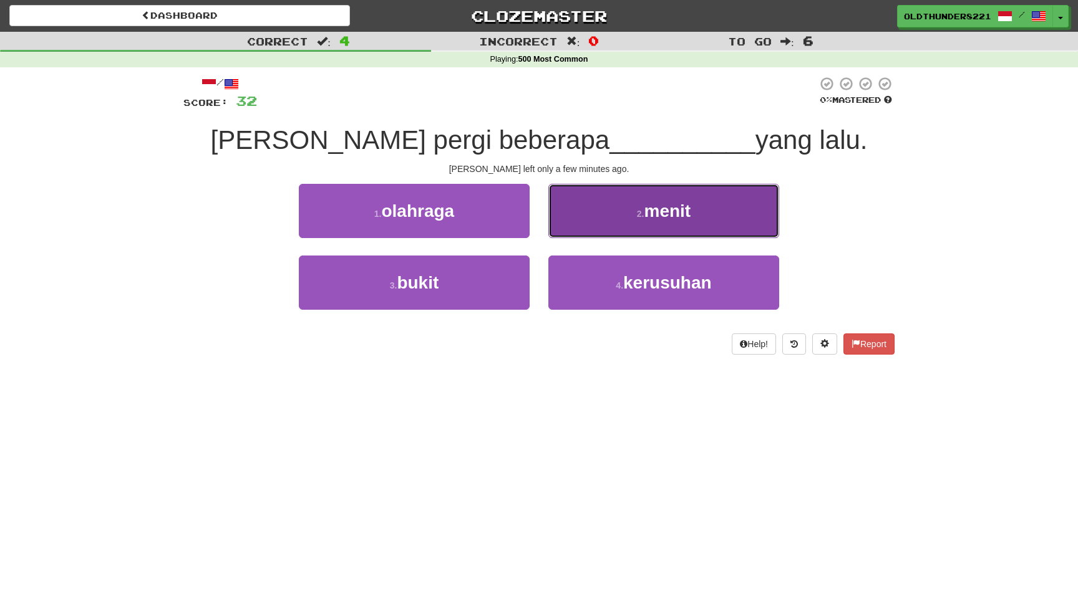
click at [643, 220] on button "2 . menit" at bounding box center [663, 211] width 231 height 54
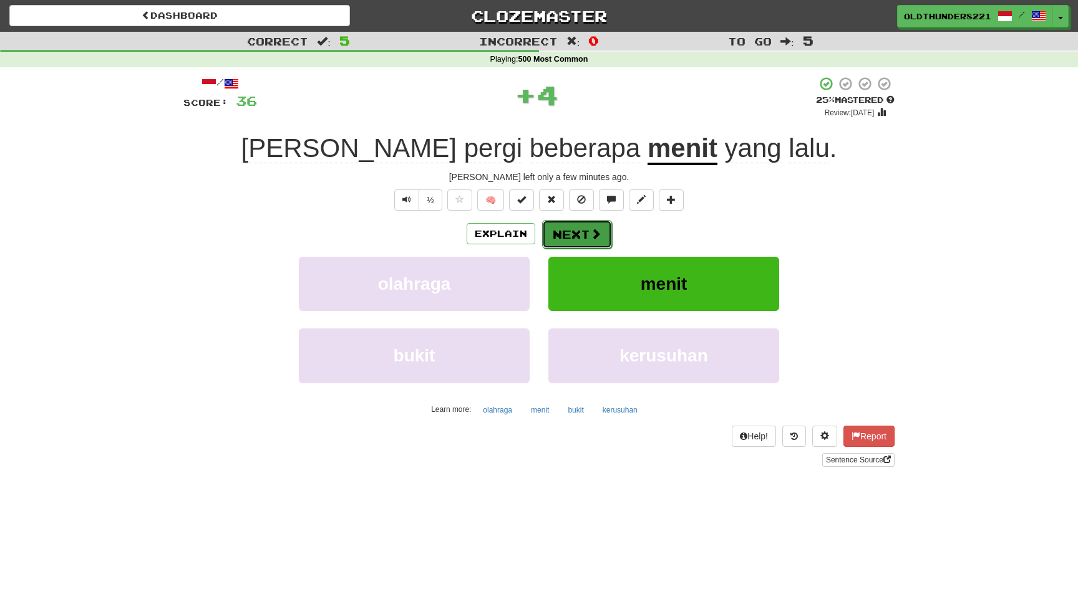
click at [583, 231] on button "Next" at bounding box center [577, 234] width 70 height 29
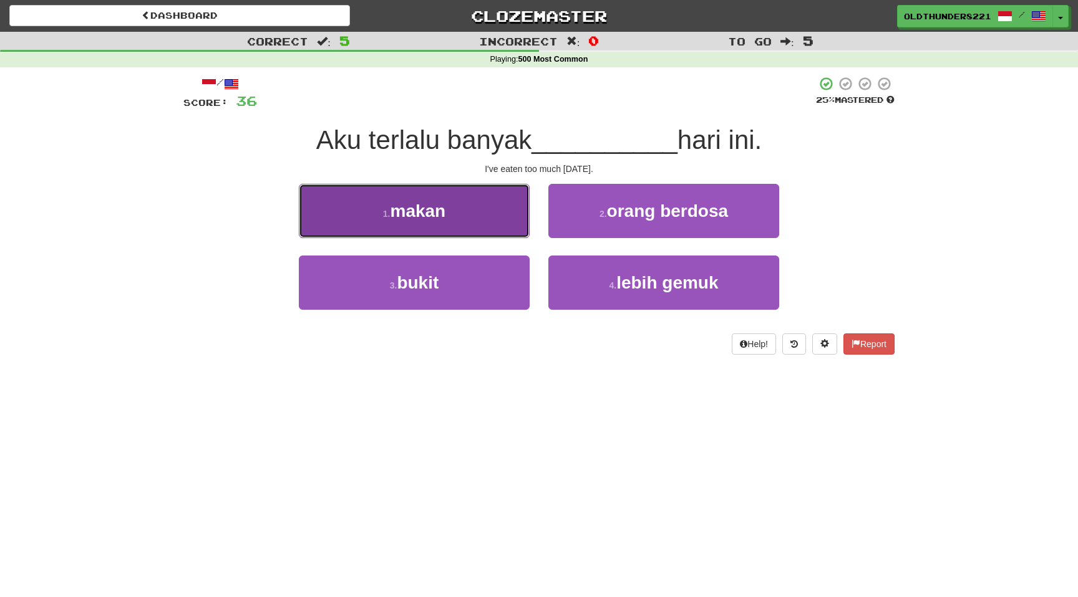
click at [424, 213] on span "makan" at bounding box center [418, 210] width 56 height 19
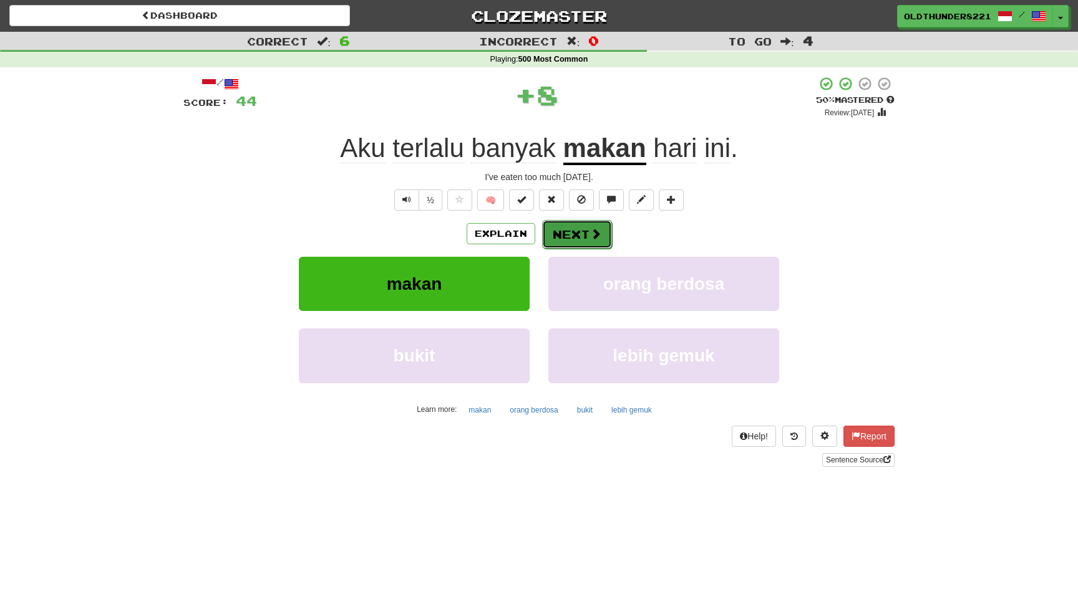
click at [585, 230] on button "Next" at bounding box center [577, 234] width 70 height 29
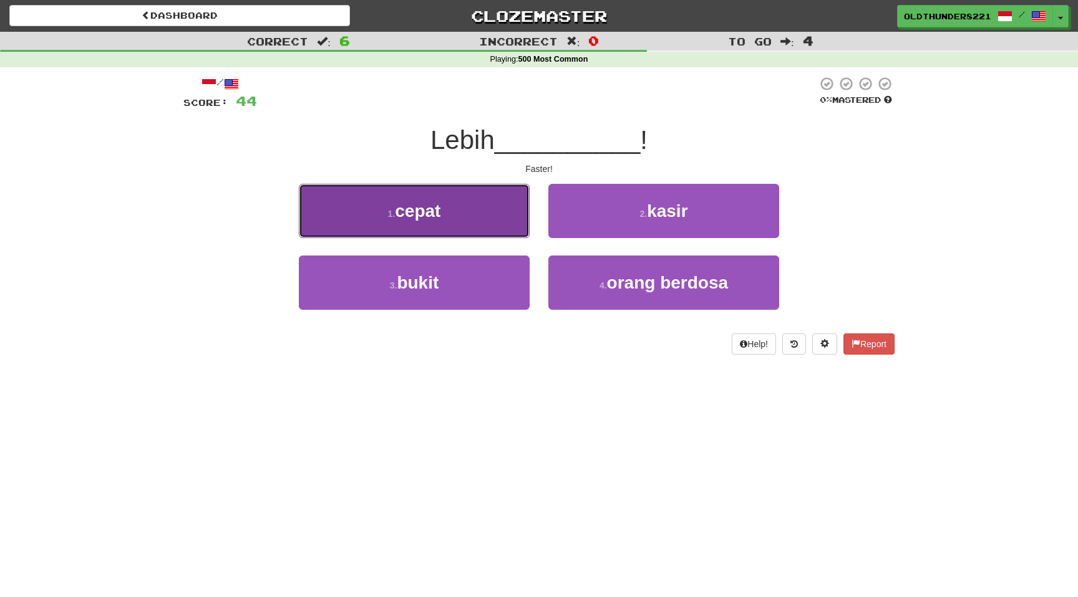
click at [440, 220] on span "cepat" at bounding box center [418, 210] width 46 height 19
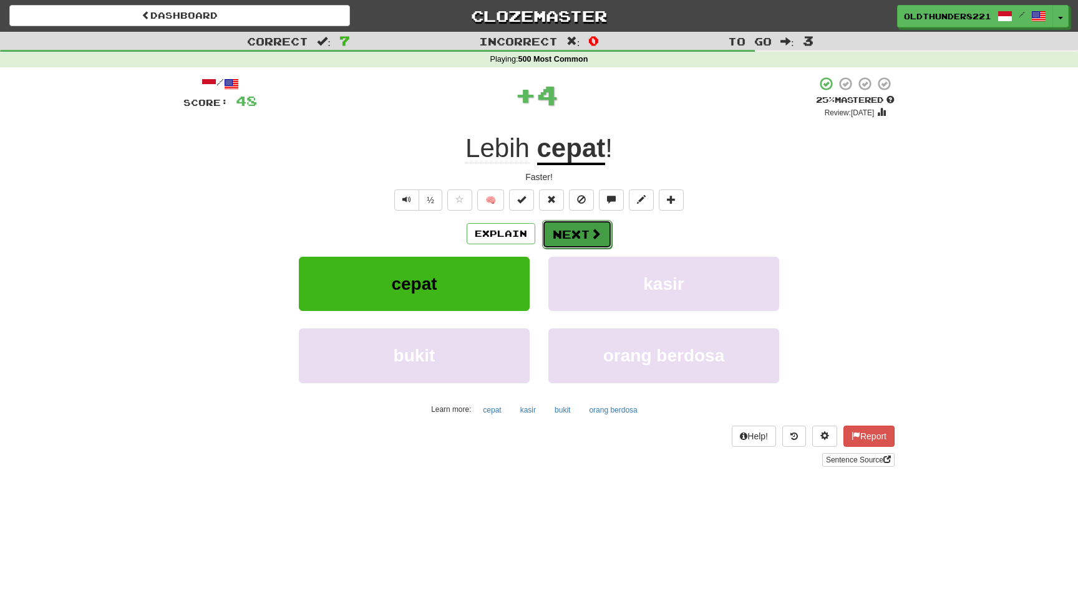
click at [569, 239] on button "Next" at bounding box center [577, 234] width 70 height 29
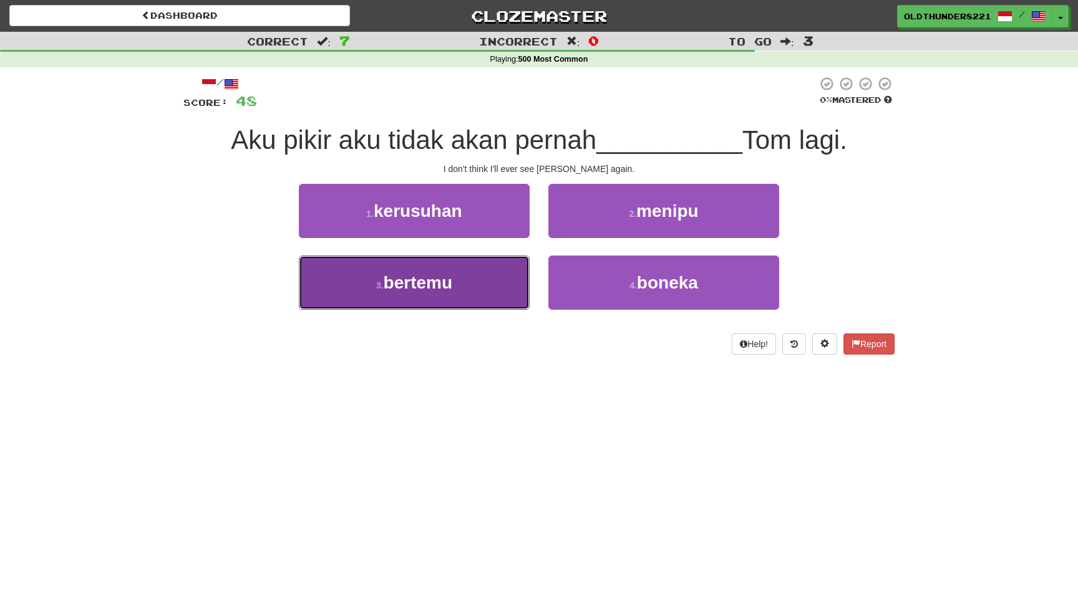
click at [427, 276] on span "bertemu" at bounding box center [418, 282] width 69 height 19
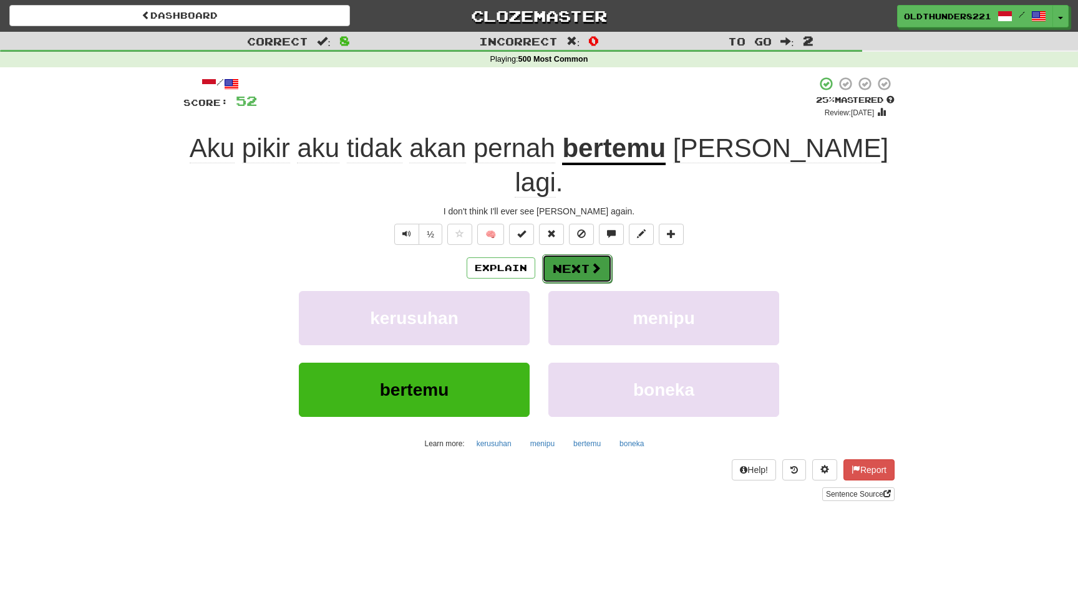
click at [591, 263] on span at bounding box center [595, 268] width 11 height 11
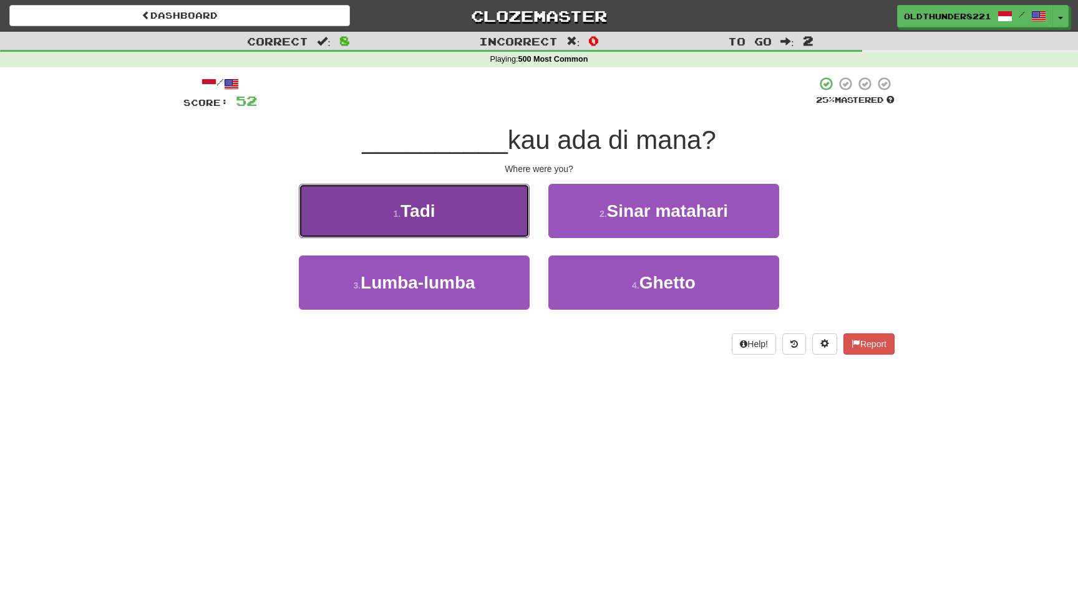
click at [421, 208] on span "Tadi" at bounding box center [417, 210] width 34 height 19
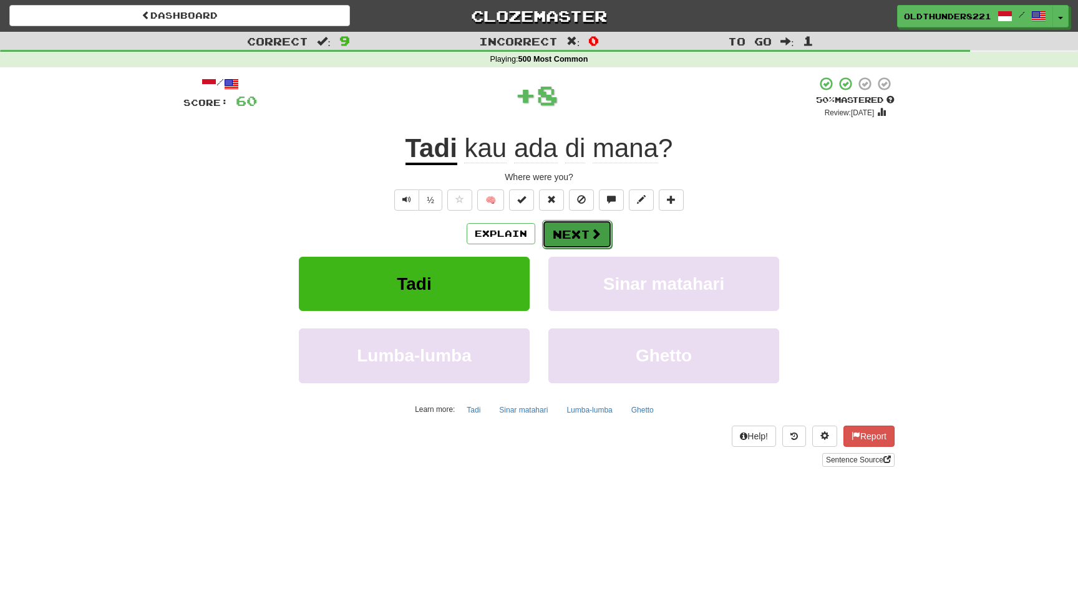
click at [583, 239] on button "Next" at bounding box center [577, 234] width 70 height 29
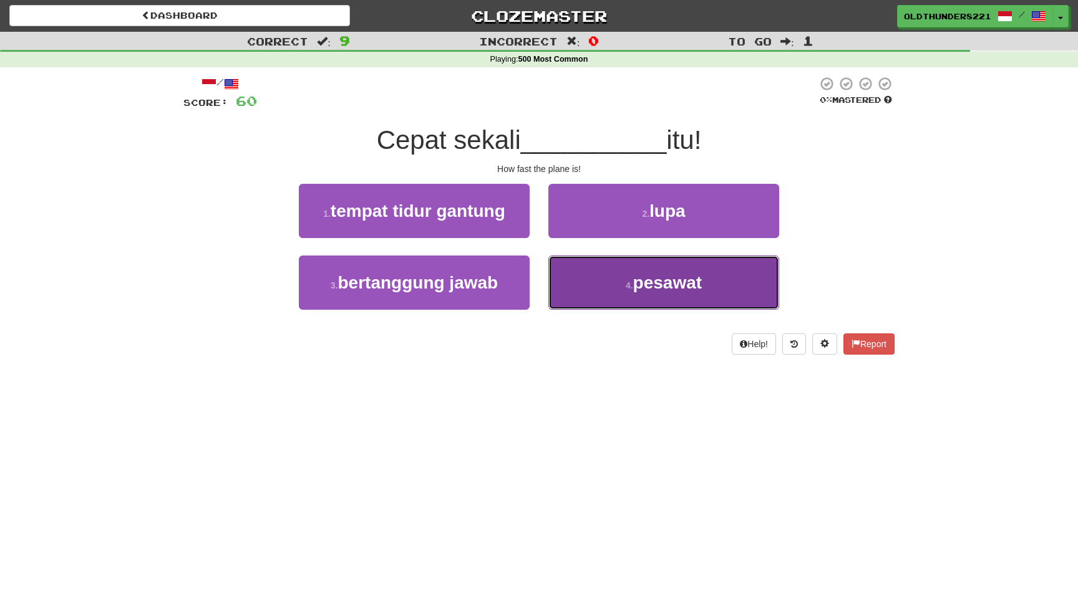
click at [663, 288] on span "pesawat" at bounding box center [667, 282] width 69 height 19
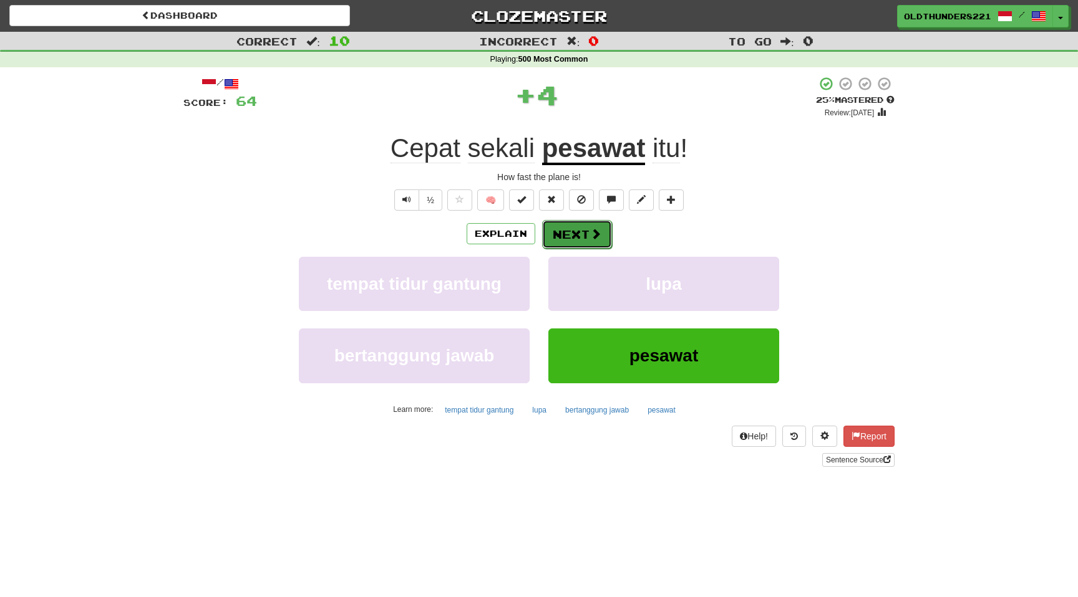
click at [591, 239] on span at bounding box center [595, 233] width 11 height 11
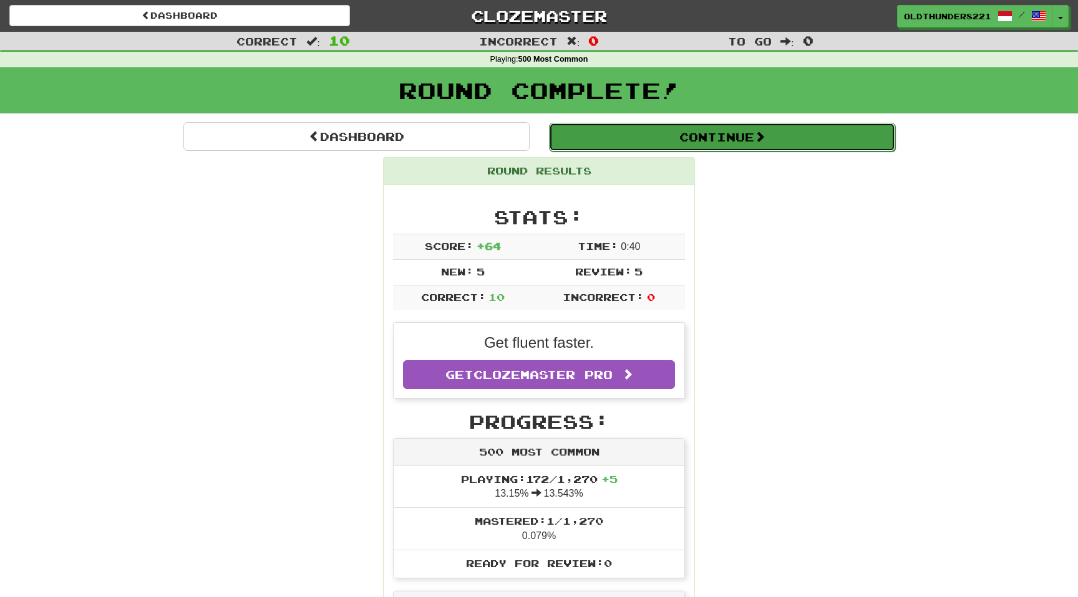
click at [721, 133] on button "Continue" at bounding box center [722, 137] width 346 height 29
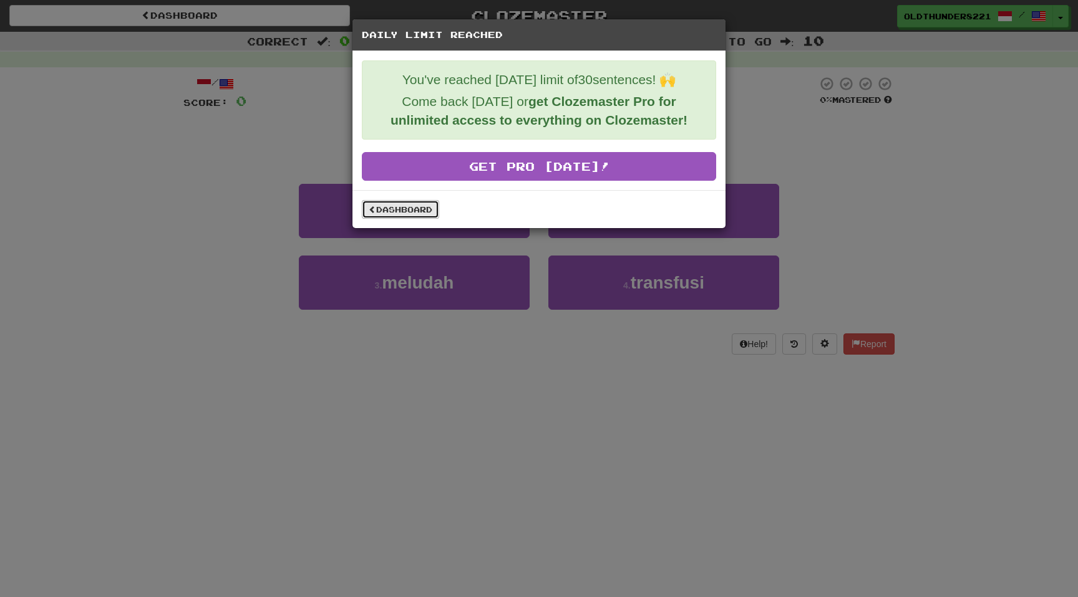
click at [397, 204] on link "Dashboard" at bounding box center [400, 209] width 77 height 19
